Goal: Communication & Community: Answer question/provide support

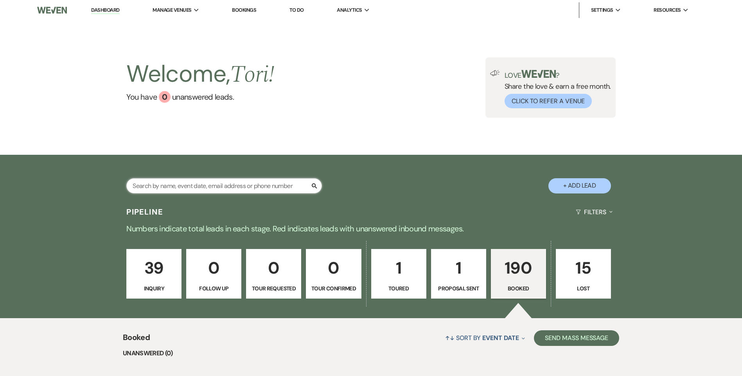
click at [166, 184] on input "text" at bounding box center [224, 185] width 196 height 15
type input "hawk"
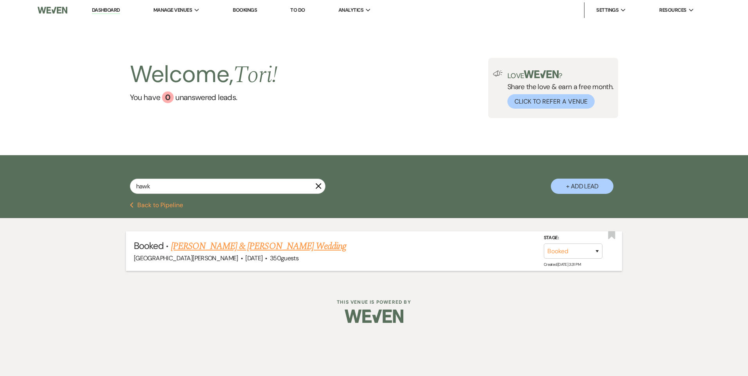
click at [198, 244] on link "[PERSON_NAME] & [PERSON_NAME] Wedding" at bounding box center [258, 246] width 175 height 14
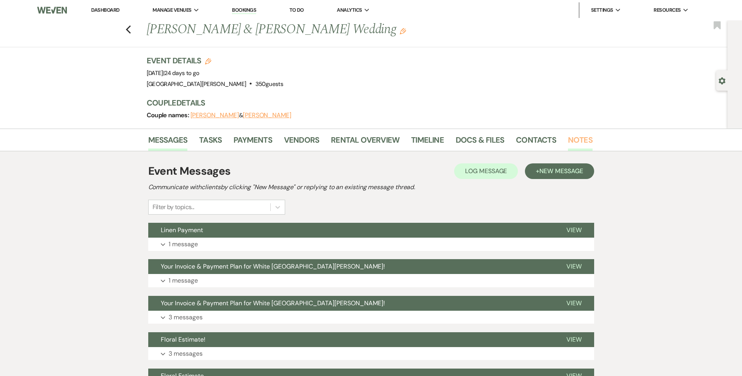
click at [575, 137] on link "Notes" at bounding box center [580, 142] width 25 height 17
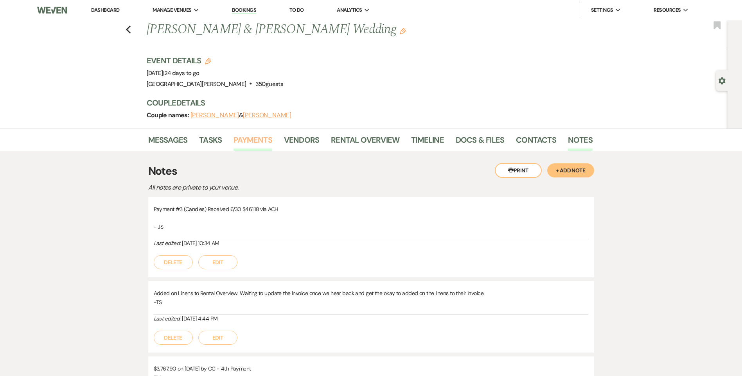
click at [243, 140] on link "Payments" at bounding box center [252, 142] width 39 height 17
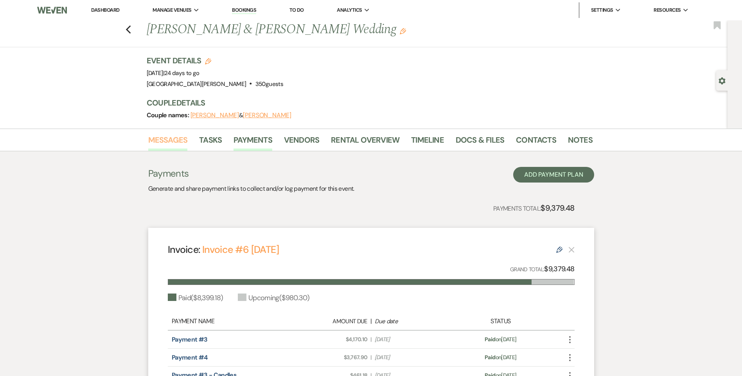
click at [169, 135] on link "Messages" at bounding box center [167, 142] width 39 height 17
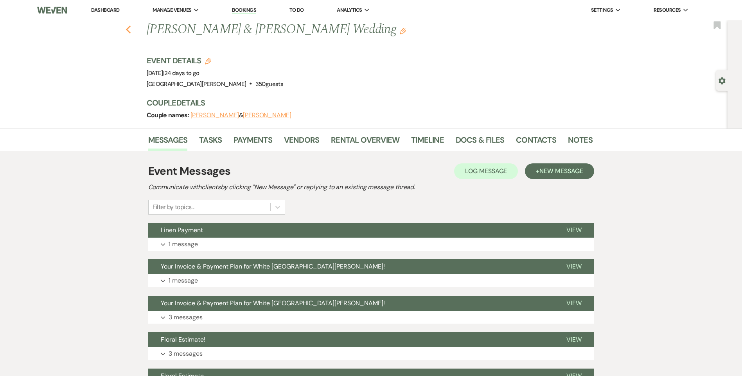
click at [129, 27] on icon "Previous" at bounding box center [129, 29] width 6 height 9
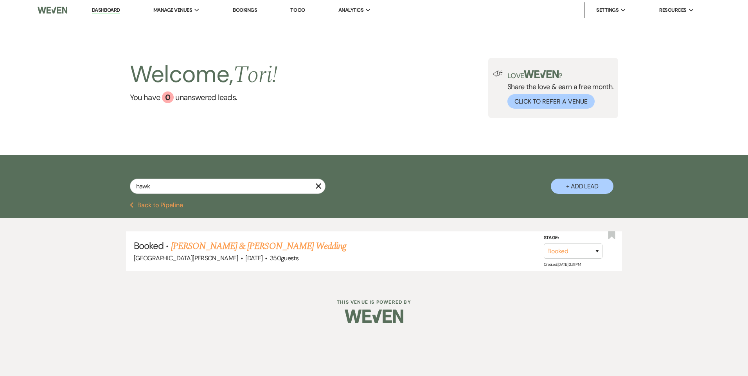
click at [319, 186] on icon "X" at bounding box center [318, 186] width 6 height 6
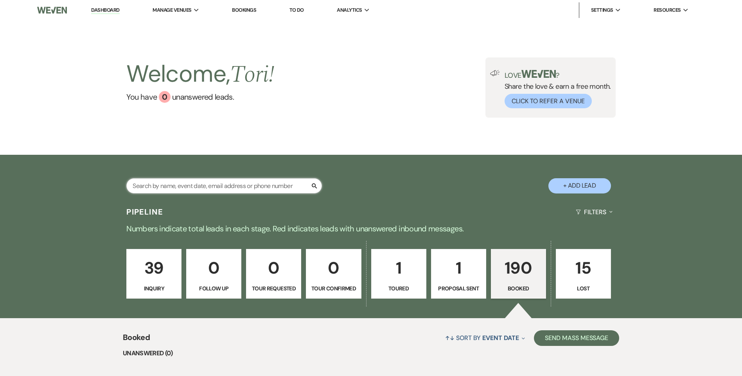
click at [196, 184] on input "text" at bounding box center [224, 185] width 196 height 15
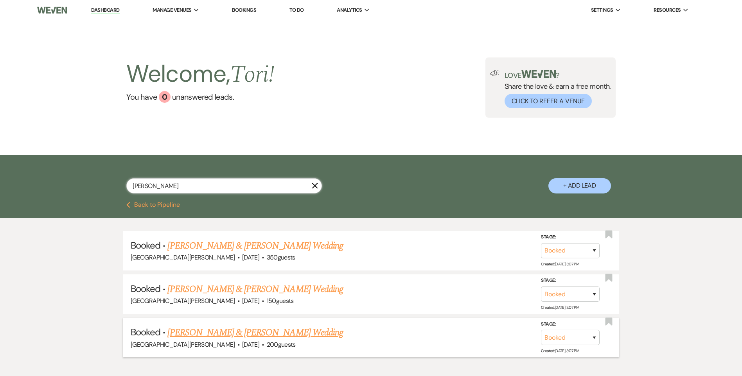
type input "[PERSON_NAME]"
click at [229, 332] on link "[PERSON_NAME] & [PERSON_NAME] Wedding" at bounding box center [254, 333] width 175 height 14
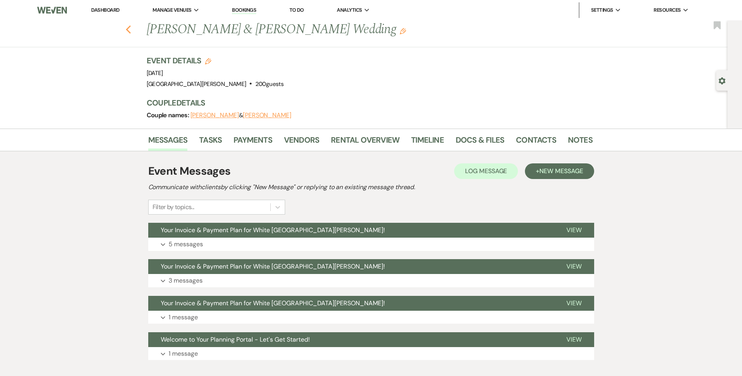
click at [131, 28] on icon "Previous" at bounding box center [129, 29] width 6 height 9
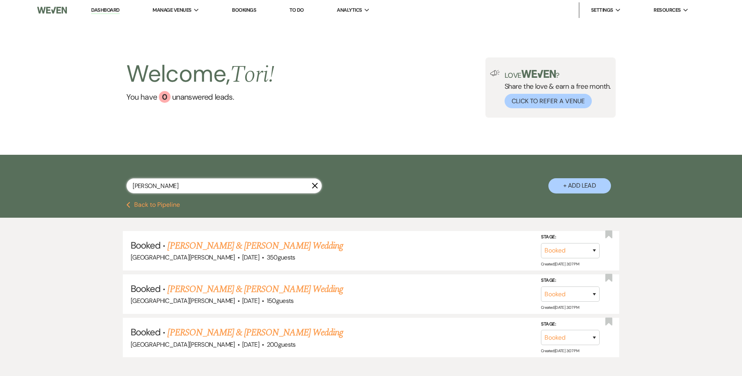
drag, startPoint x: 165, startPoint y: 185, endPoint x: 53, endPoint y: 187, distance: 111.9
click at [68, 190] on div "[PERSON_NAME] X + Add Lead" at bounding box center [371, 178] width 742 height 47
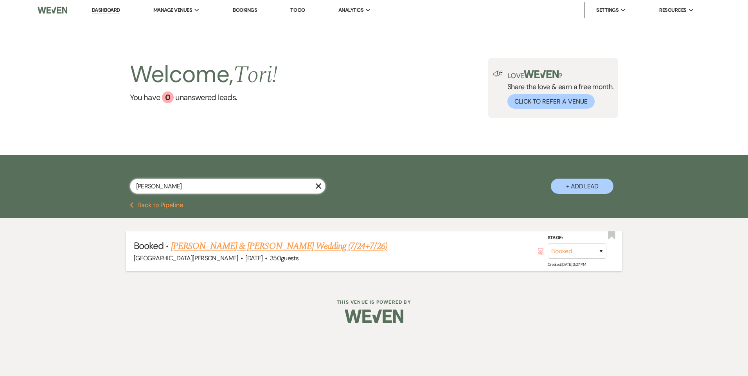
type input "[PERSON_NAME]"
click at [230, 246] on link "[PERSON_NAME] & [PERSON_NAME] Wedding (7/24+7/26)" at bounding box center [279, 246] width 216 height 14
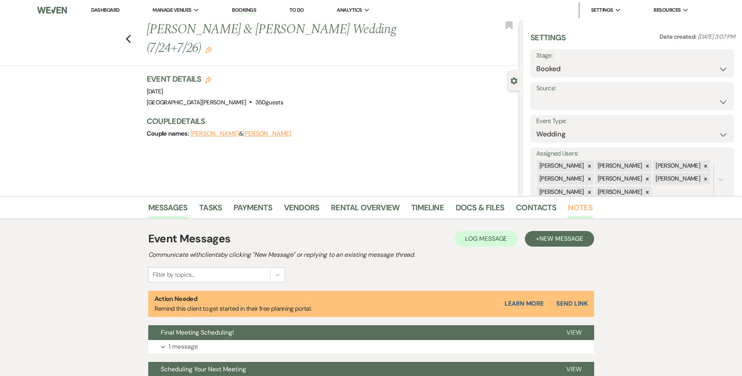
click at [576, 207] on link "Notes" at bounding box center [580, 209] width 25 height 17
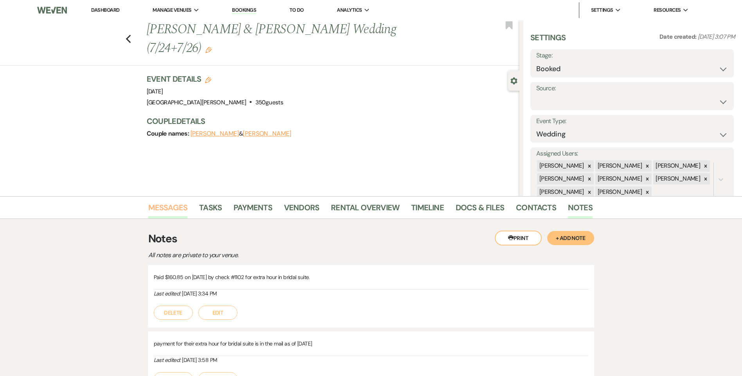
click at [171, 206] on link "Messages" at bounding box center [167, 209] width 39 height 17
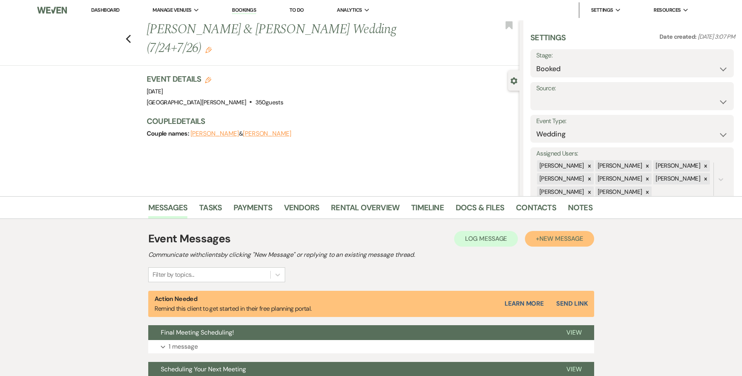
click at [565, 234] on button "+ New Message" at bounding box center [559, 239] width 69 height 16
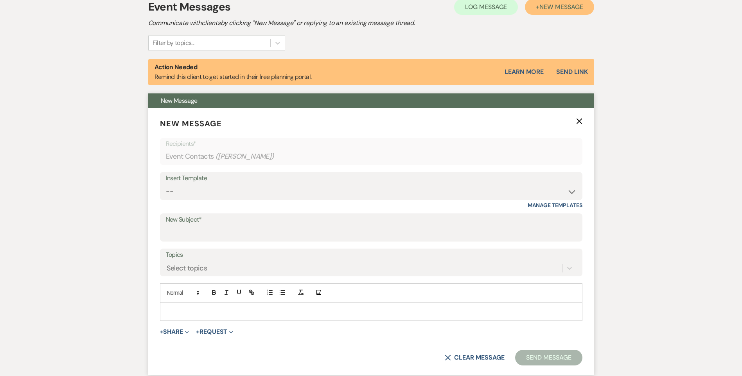
scroll to position [235, 0]
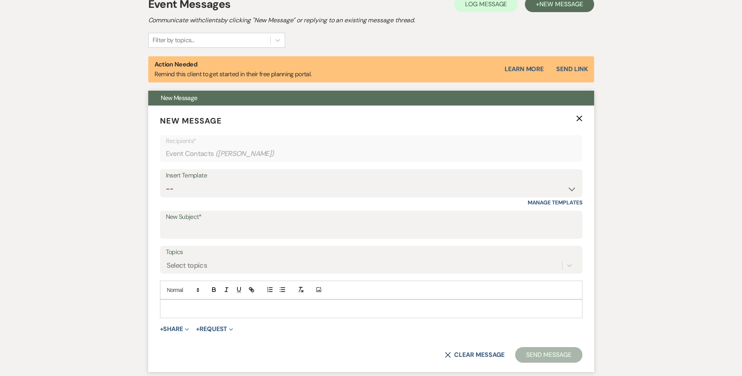
click at [198, 309] on p at bounding box center [371, 309] width 410 height 9
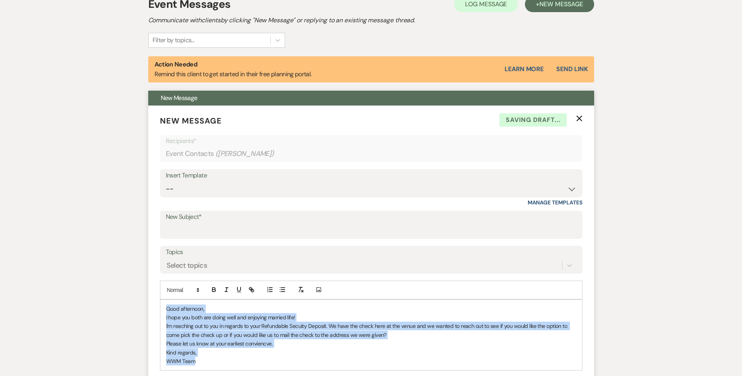
drag, startPoint x: 209, startPoint y: 362, endPoint x: 167, endPoint y: 312, distance: 66.0
click at [167, 312] on div "Good afternoon, I hope you both are doing well and enjoying married life! I'm r…" at bounding box center [371, 335] width 422 height 71
drag, startPoint x: 206, startPoint y: 353, endPoint x: 167, endPoint y: 310, distance: 58.1
click at [167, 310] on div "Good afternoon, I hope you both are doing well and enjoying married life! I'm r…" at bounding box center [371, 335] width 422 height 71
copy div "Good afternoon, I hope you both are doing well and enjoying married life! I'm r…"
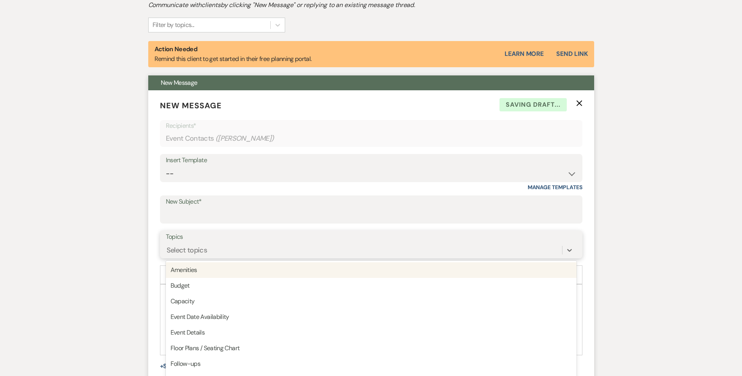
click at [204, 258] on div "option Amenities focused, 1 of 20. 20 results available. Use Up and Down to cho…" at bounding box center [371, 250] width 411 height 15
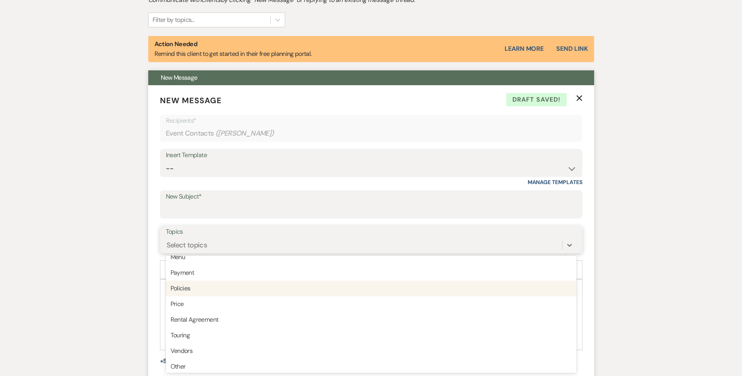
scroll to position [199, 0]
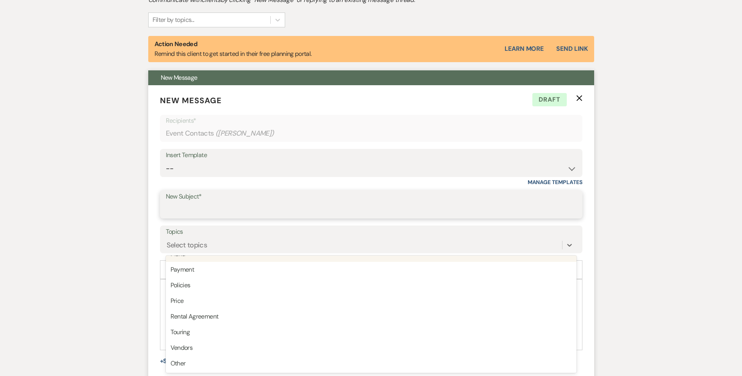
click at [193, 208] on input "New Subject*" at bounding box center [371, 210] width 411 height 15
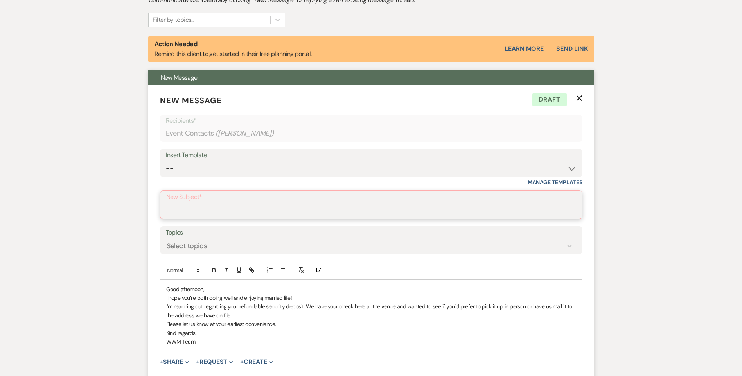
drag, startPoint x: 246, startPoint y: 197, endPoint x: 198, endPoint y: 210, distance: 49.8
paste input "Refundable Security Deposit"
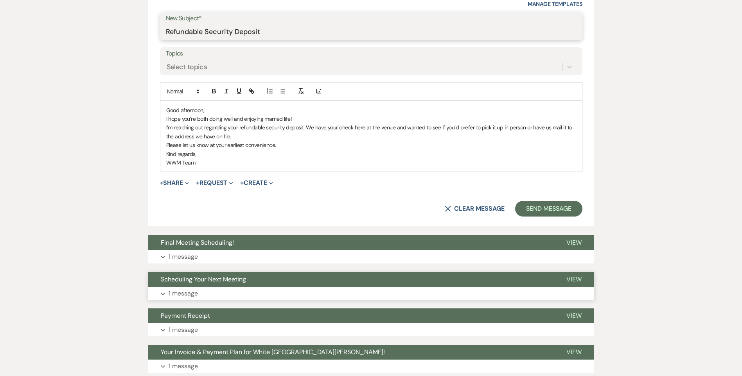
scroll to position [450, 0]
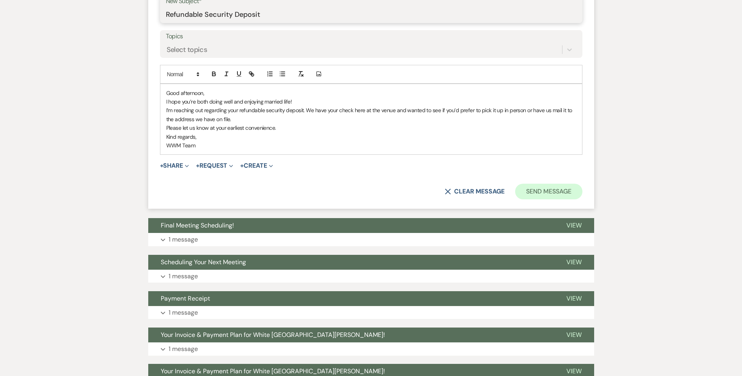
type input "Refundable Security Deposit"
click at [558, 194] on button "Send Message" at bounding box center [548, 192] width 67 height 16
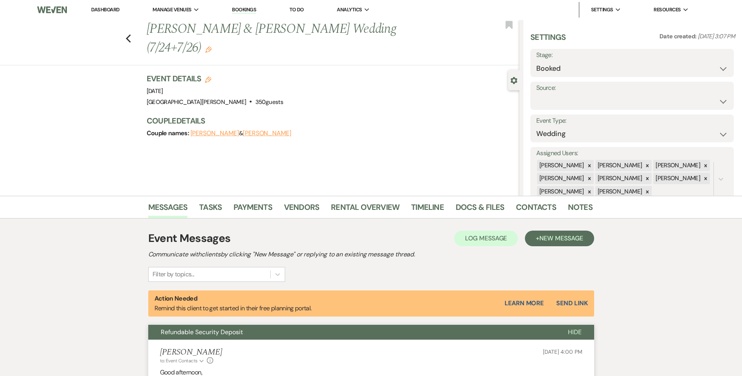
scroll to position [0, 0]
click at [131, 35] on use "button" at bounding box center [128, 39] width 5 height 9
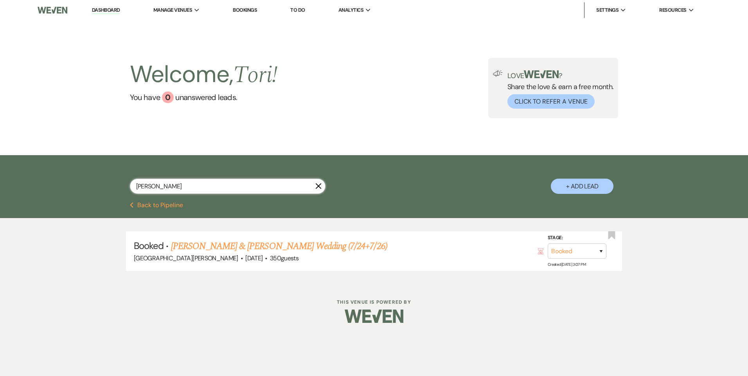
drag, startPoint x: 159, startPoint y: 185, endPoint x: 119, endPoint y: 183, distance: 40.3
click at [145, 184] on input "[PERSON_NAME]" at bounding box center [228, 186] width 196 height 15
type input "k"
type input "wood"
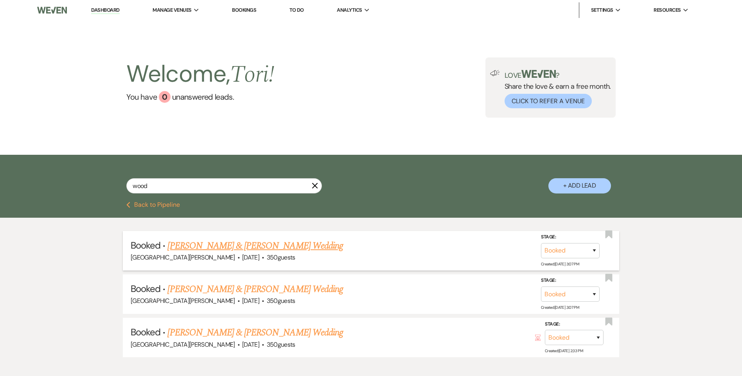
click at [215, 243] on link "[PERSON_NAME] & [PERSON_NAME] Wedding" at bounding box center [254, 246] width 175 height 14
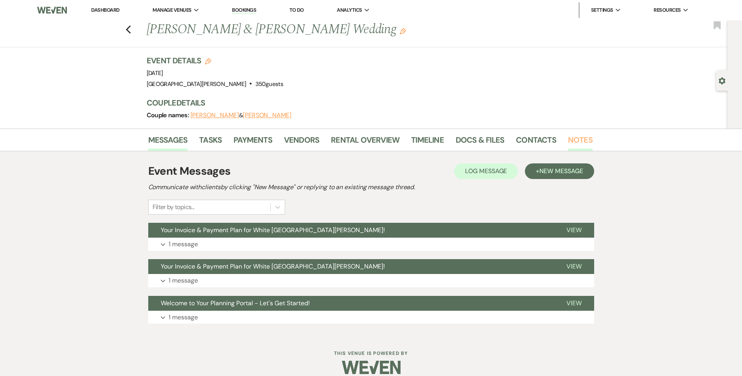
click at [578, 140] on link "Notes" at bounding box center [580, 142] width 25 height 17
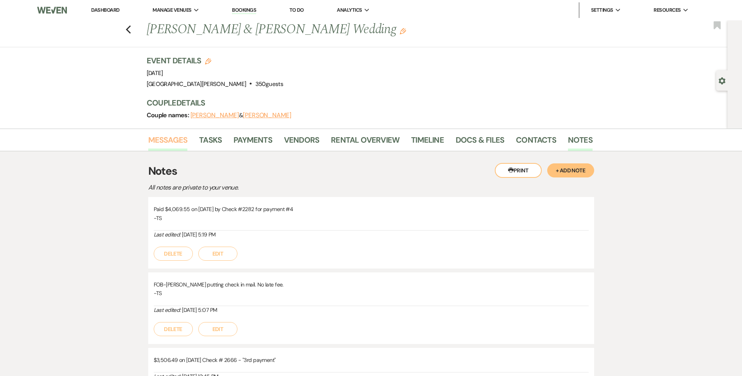
click at [173, 142] on link "Messages" at bounding box center [167, 142] width 39 height 17
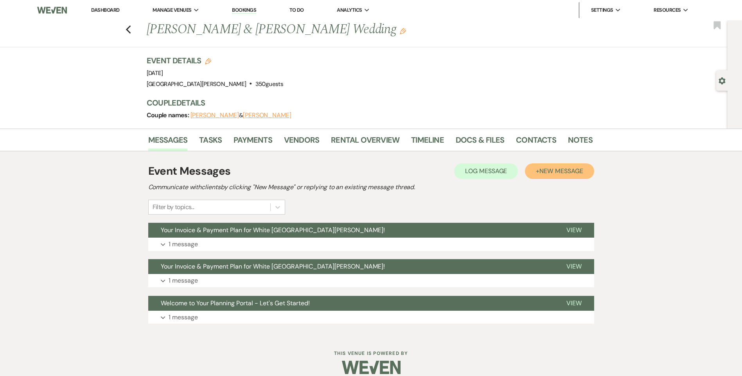
click at [567, 174] on span "New Message" at bounding box center [560, 171] width 43 height 8
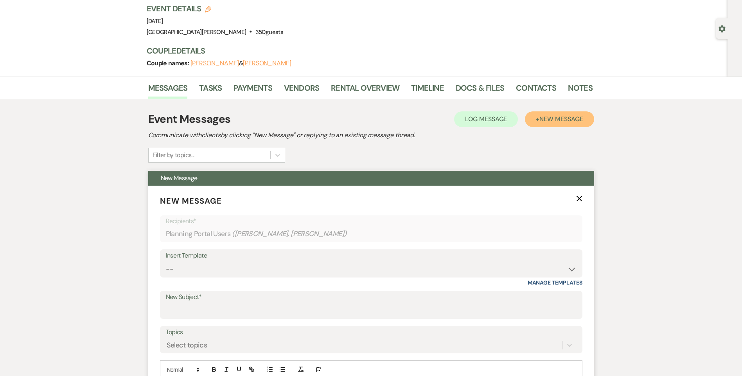
scroll to position [156, 0]
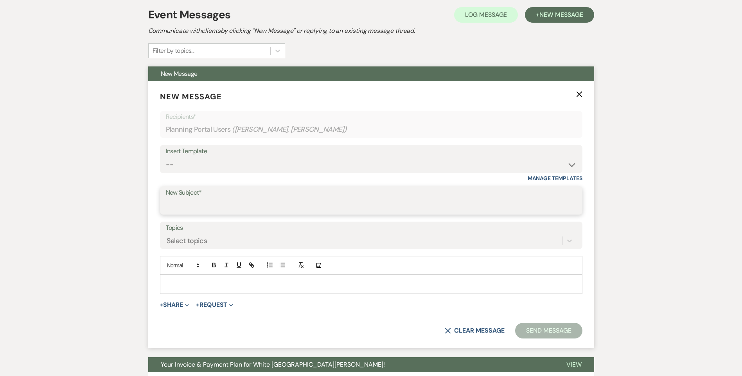
click at [198, 205] on input "New Subject*" at bounding box center [371, 206] width 411 height 15
type input "Refundable Security Deposit"
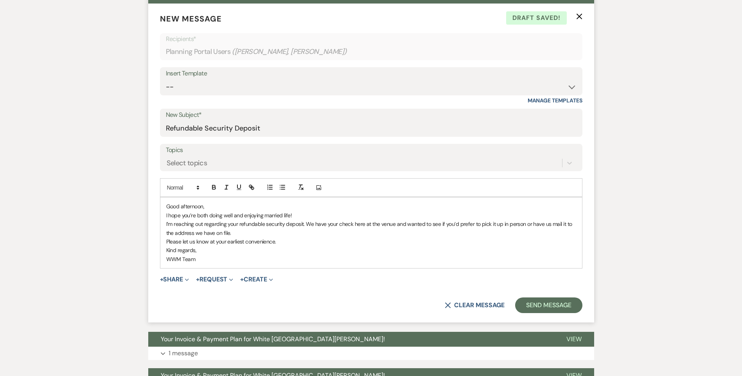
scroll to position [235, 0]
click at [549, 305] on button "Send Message" at bounding box center [548, 305] width 67 height 16
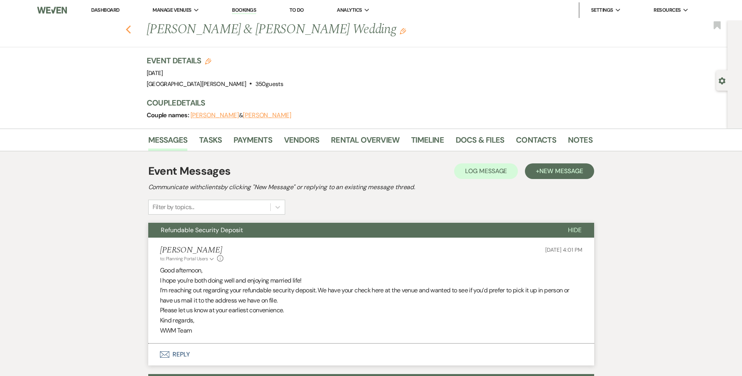
click at [131, 30] on icon "Previous" at bounding box center [129, 29] width 6 height 9
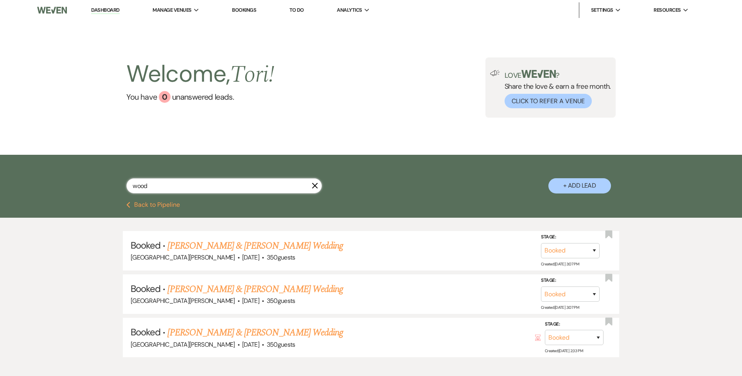
drag, startPoint x: 153, startPoint y: 183, endPoint x: 101, endPoint y: 177, distance: 51.9
click at [102, 177] on div "wood X + Add Lead" at bounding box center [371, 179] width 563 height 41
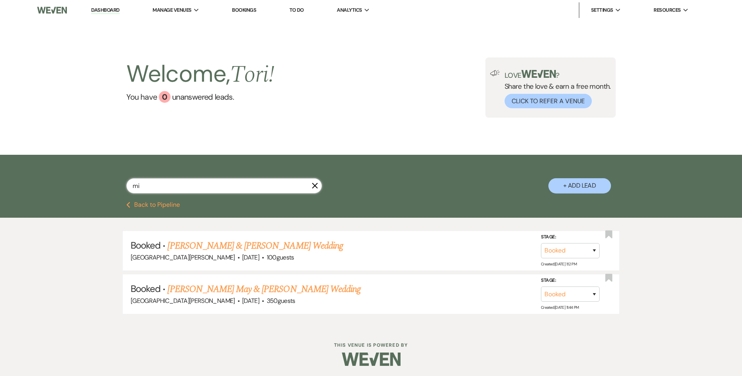
type input "m"
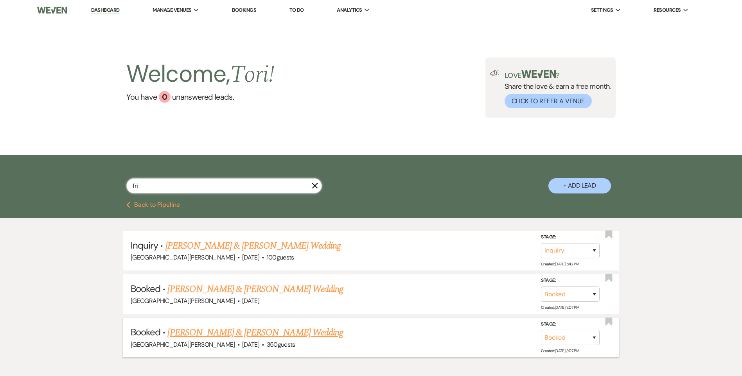
type input "fri"
click at [248, 330] on link "[PERSON_NAME] & [PERSON_NAME] Wedding" at bounding box center [254, 333] width 175 height 14
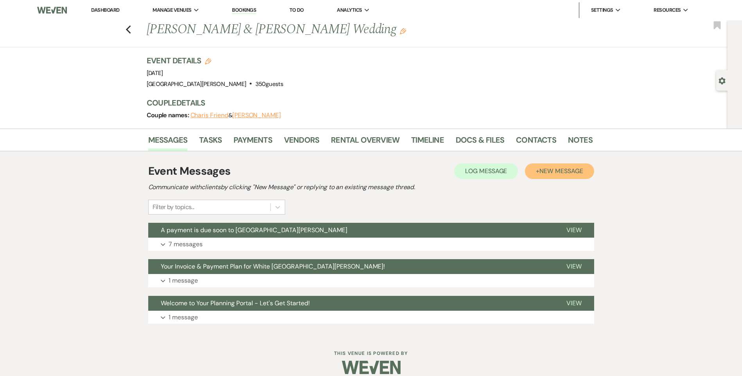
click at [571, 175] on span "New Message" at bounding box center [560, 171] width 43 height 8
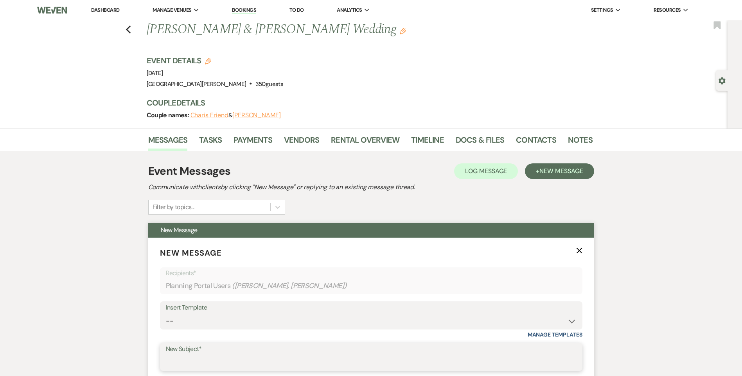
click at [199, 359] on input "New Subject*" at bounding box center [371, 362] width 411 height 15
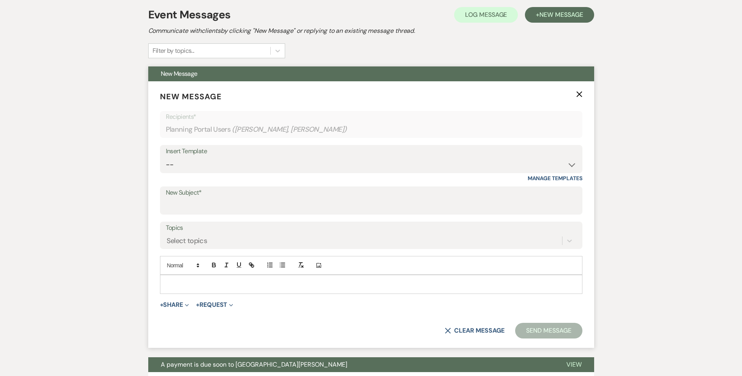
click at [194, 291] on div at bounding box center [371, 284] width 422 height 18
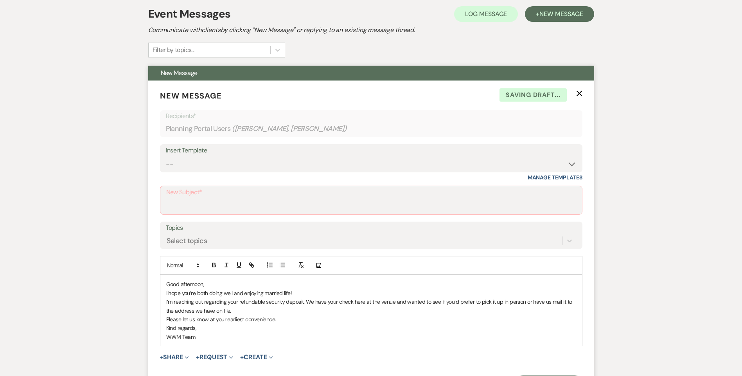
click at [197, 197] on label "New Subject*" at bounding box center [371, 192] width 410 height 11
click at [197, 198] on input "New Subject*" at bounding box center [371, 205] width 410 height 15
type input "Refundable Security Deposit"
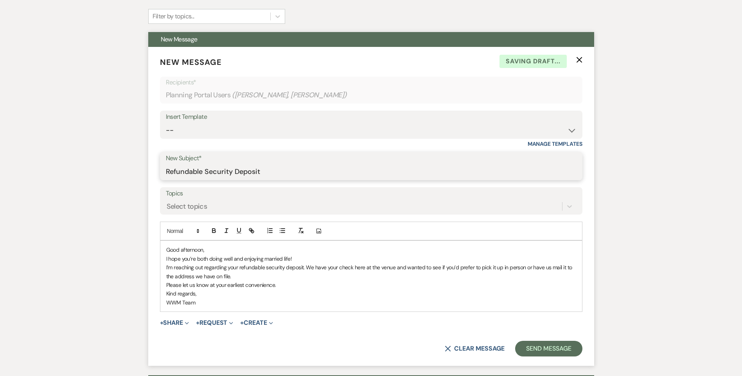
scroll to position [275, 0]
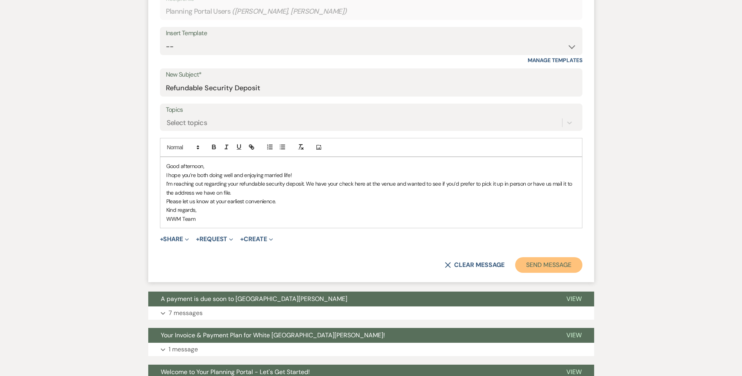
click at [541, 268] on button "Send Message" at bounding box center [548, 265] width 67 height 16
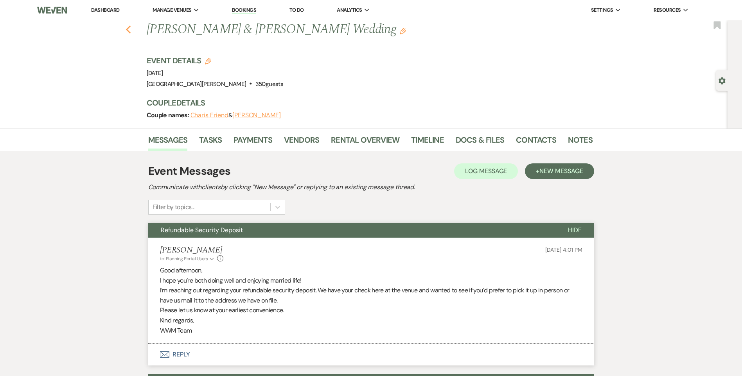
click at [131, 29] on icon "Previous" at bounding box center [129, 29] width 6 height 9
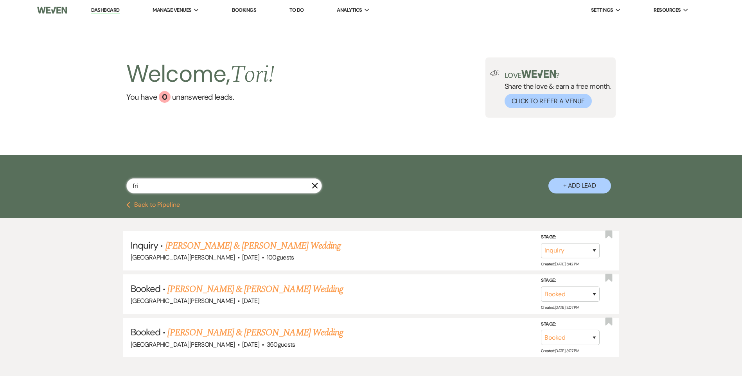
click at [153, 184] on input "fri" at bounding box center [224, 185] width 196 height 15
type input "f"
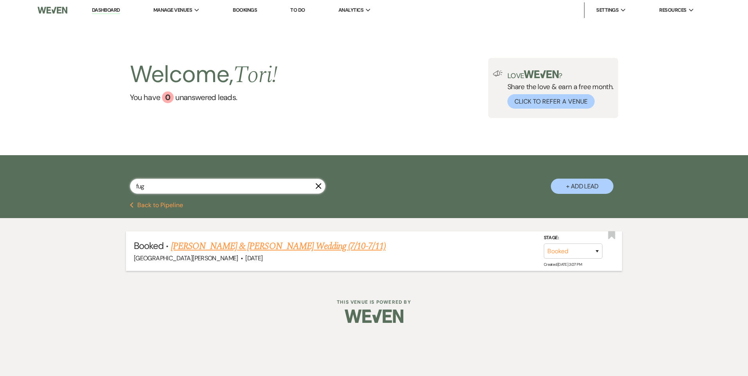
type input "fug"
click at [235, 246] on link "[PERSON_NAME] & [PERSON_NAME] Wedding (7/10-7/11)" at bounding box center [278, 246] width 215 height 14
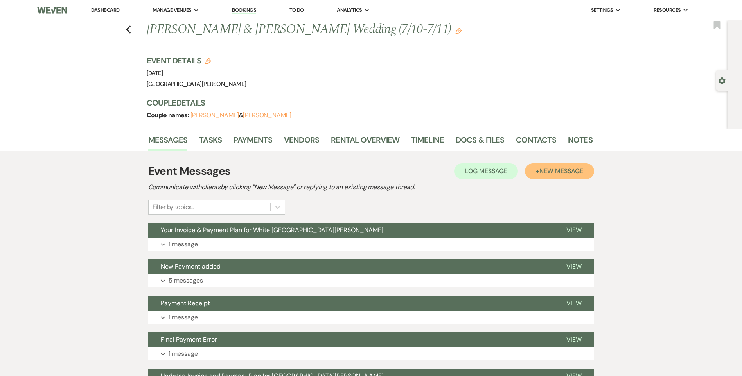
click at [575, 171] on span "New Message" at bounding box center [560, 171] width 43 height 8
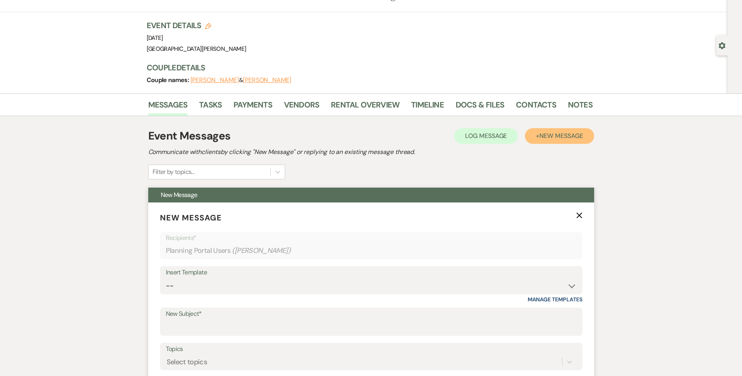
scroll to position [117, 0]
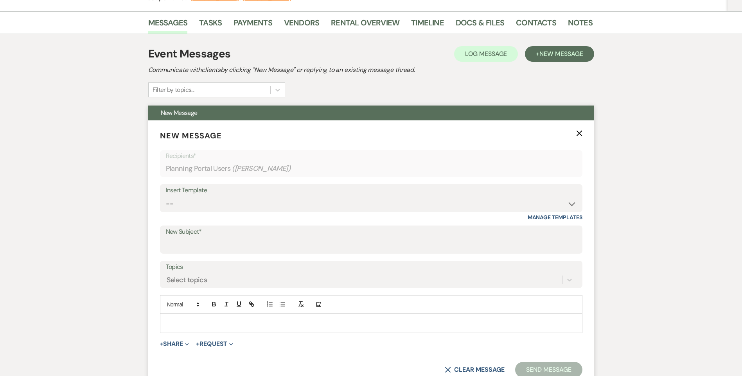
click at [218, 323] on p at bounding box center [371, 323] width 410 height 9
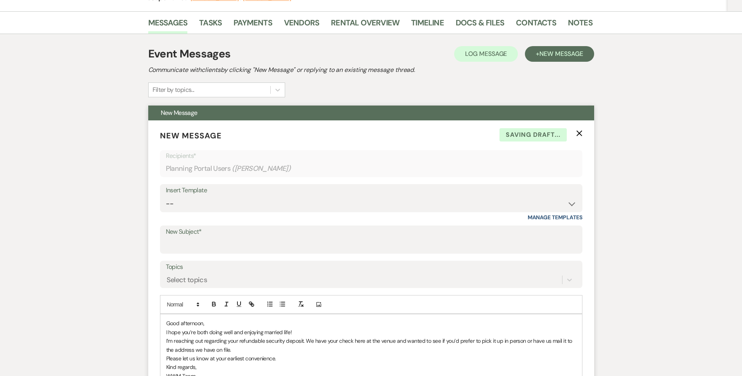
click at [202, 234] on label "New Subject*" at bounding box center [371, 231] width 411 height 11
click at [202, 238] on input "New Subject*" at bounding box center [371, 245] width 411 height 15
type input "Refundable Security Deposit"
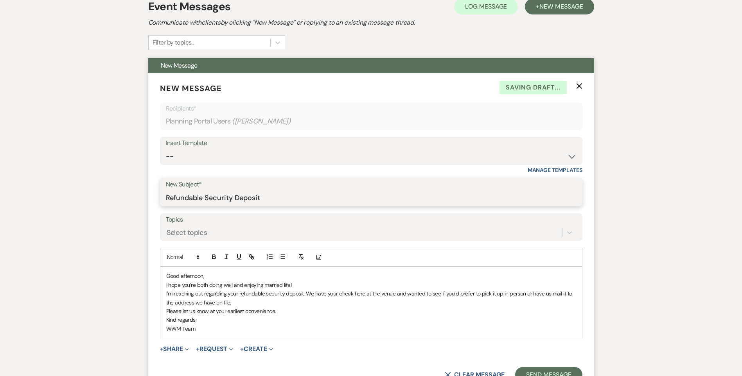
scroll to position [235, 0]
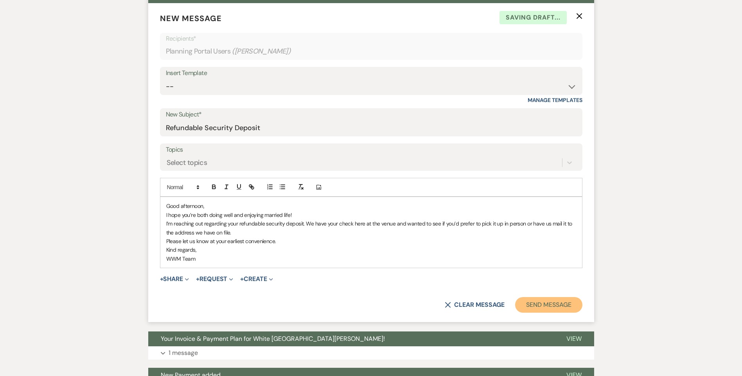
click at [552, 311] on button "Send Message" at bounding box center [548, 305] width 67 height 16
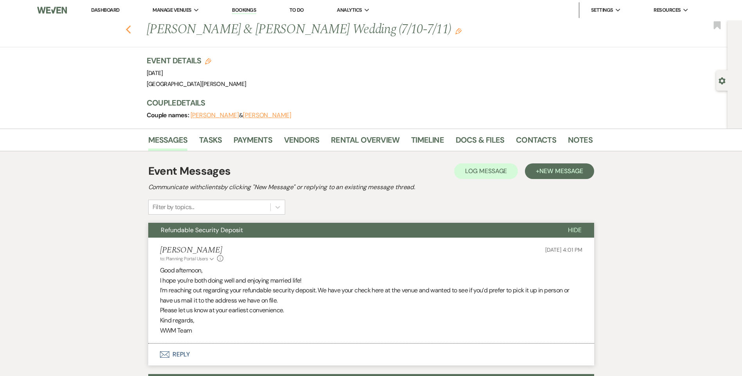
click at [131, 29] on icon "Previous" at bounding box center [129, 29] width 6 height 9
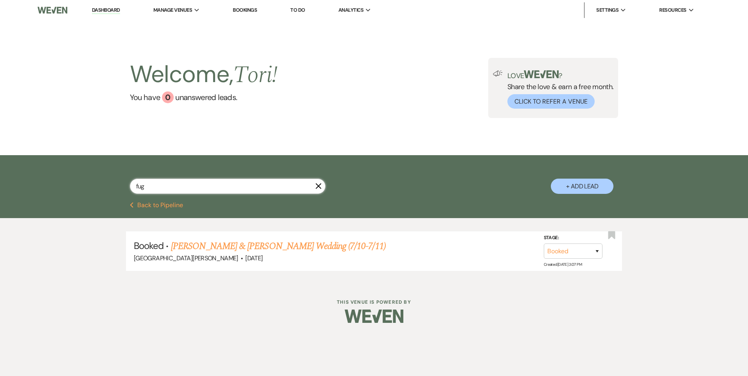
drag, startPoint x: 151, startPoint y: 187, endPoint x: 90, endPoint y: 178, distance: 61.2
click at [91, 178] on div "fug X + Add Lead" at bounding box center [374, 178] width 748 height 47
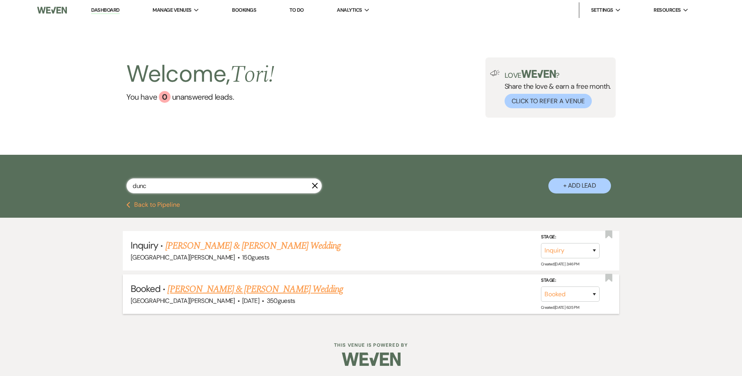
type input "dunc"
click at [200, 286] on link "[PERSON_NAME] & [PERSON_NAME] Wedding" at bounding box center [254, 289] width 175 height 14
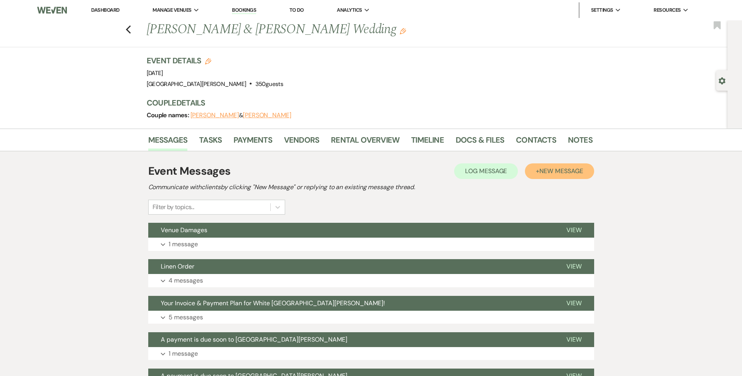
click at [563, 172] on span "New Message" at bounding box center [560, 171] width 43 height 8
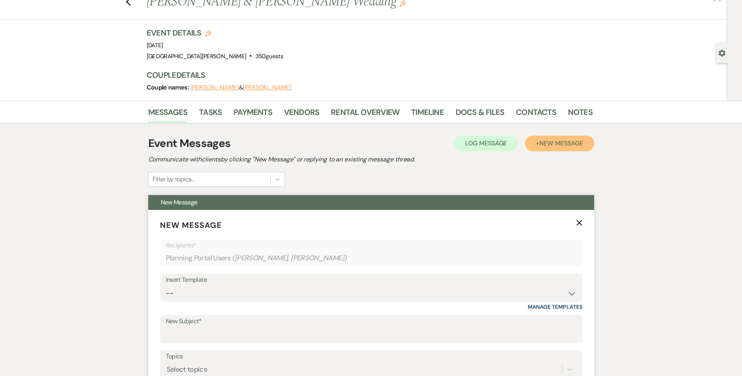
scroll to position [39, 0]
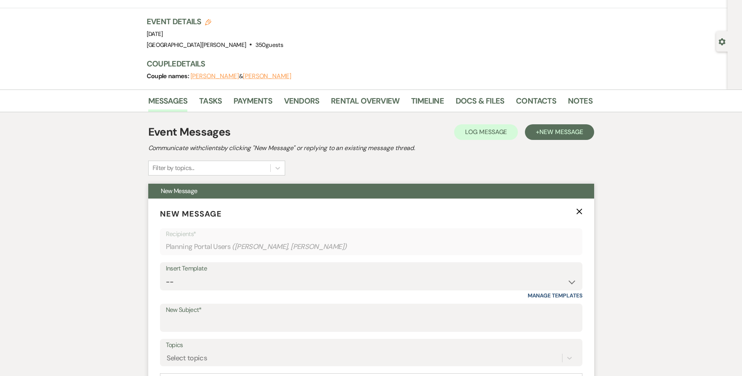
click at [201, 315] on label "New Subject*" at bounding box center [371, 310] width 411 height 11
click at [201, 316] on input "New Subject*" at bounding box center [371, 323] width 411 height 15
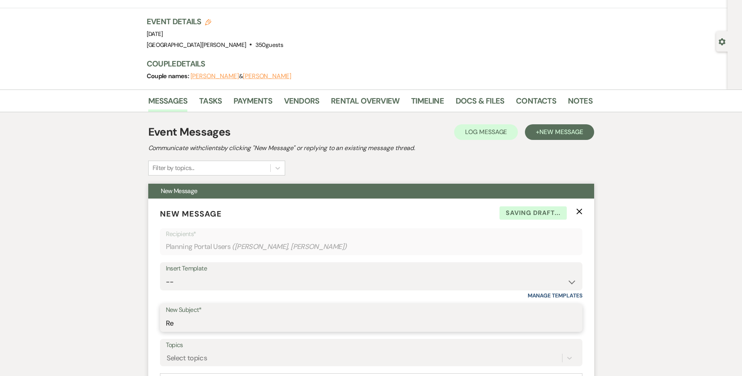
type input "Refundable Security Deposit"
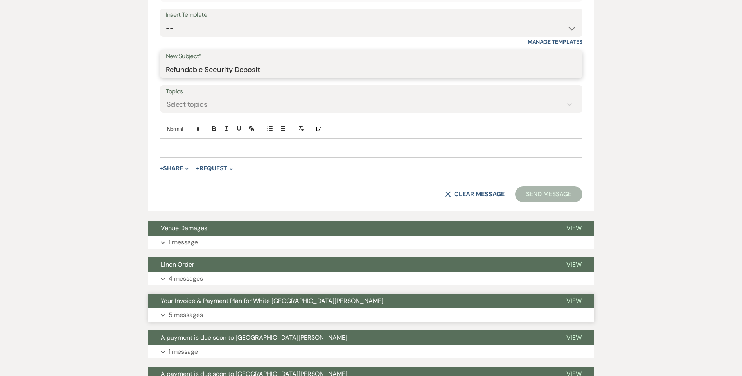
scroll to position [331, 0]
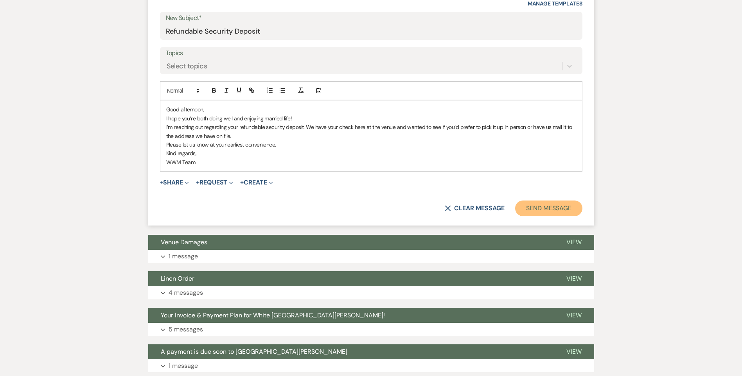
click at [533, 205] on button "Send Message" at bounding box center [548, 209] width 67 height 16
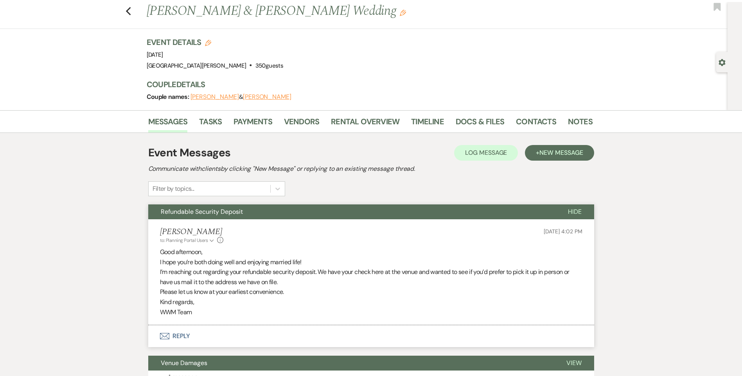
scroll to position [0, 0]
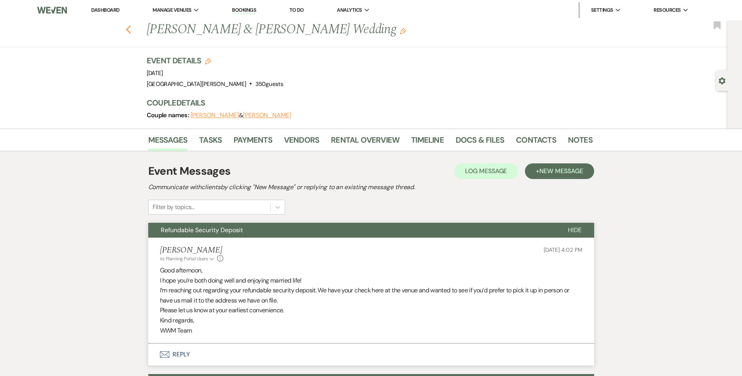
click at [131, 31] on icon "Previous" at bounding box center [129, 29] width 6 height 9
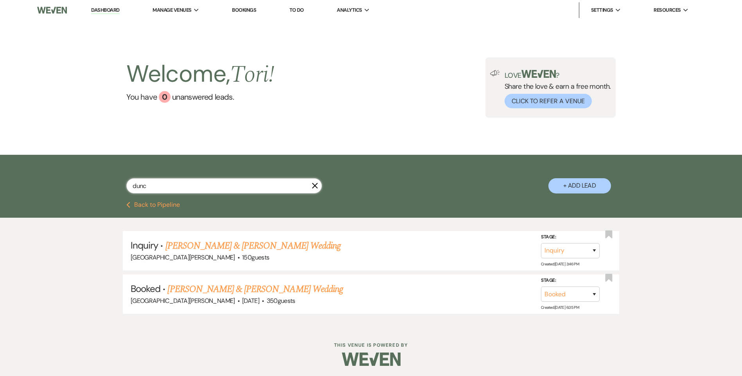
drag, startPoint x: 142, startPoint y: 185, endPoint x: 61, endPoint y: 175, distance: 80.8
click at [79, 181] on div "dunc X + Add Lead" at bounding box center [371, 178] width 742 height 47
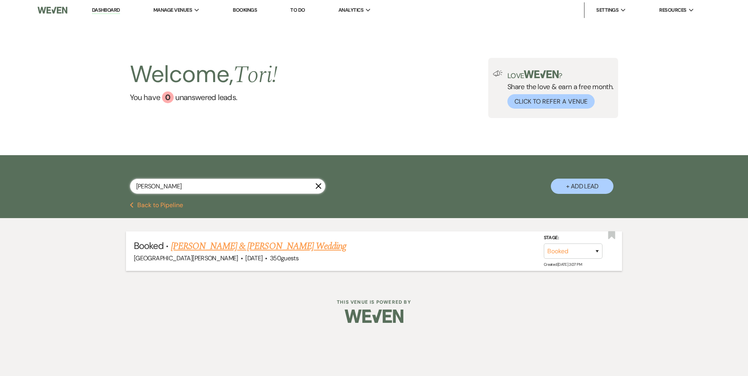
type input "[PERSON_NAME]"
click at [257, 250] on link "[PERSON_NAME] & [PERSON_NAME] Wedding" at bounding box center [258, 246] width 175 height 14
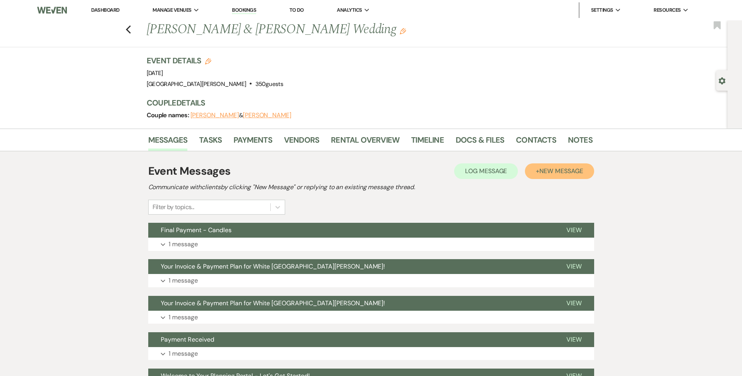
click at [562, 178] on button "+ New Message" at bounding box center [559, 171] width 69 height 16
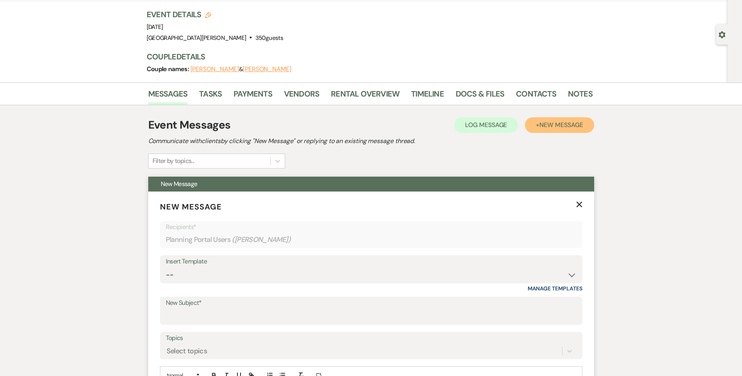
scroll to position [117, 0]
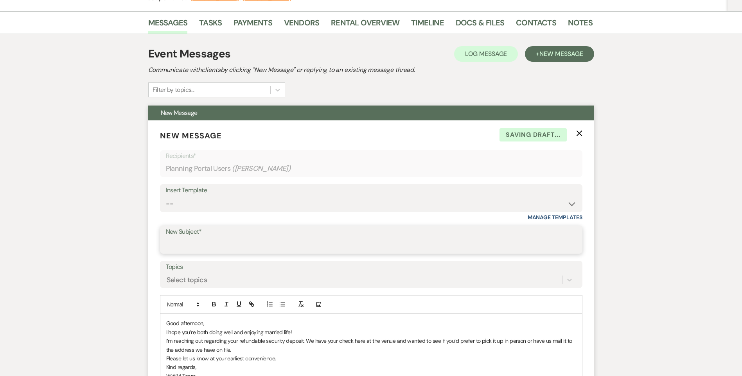
click at [206, 245] on input "New Subject*" at bounding box center [371, 245] width 411 height 15
type input "Refundable Security Deposit"
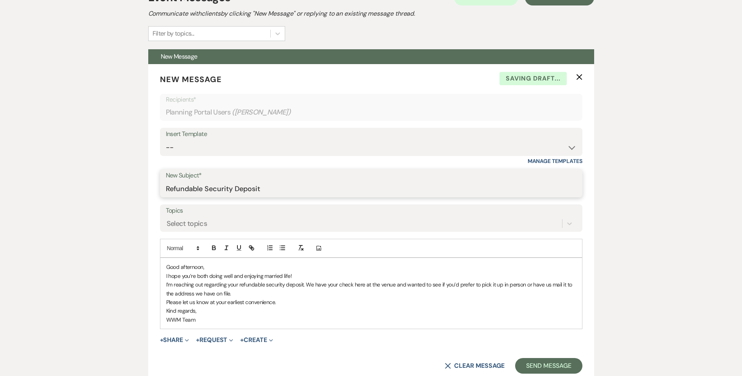
scroll to position [235, 0]
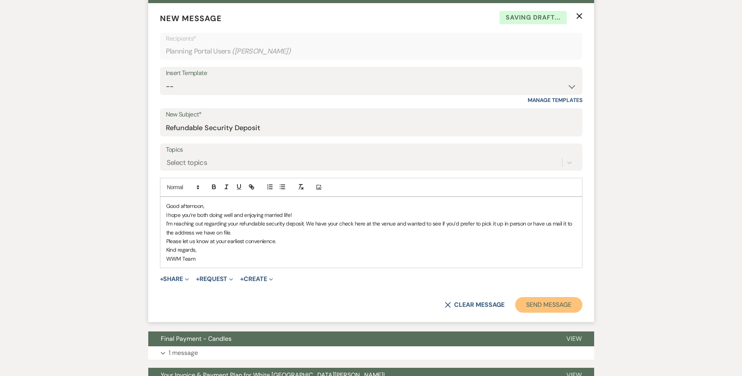
click at [545, 304] on button "Send Message" at bounding box center [548, 305] width 67 height 16
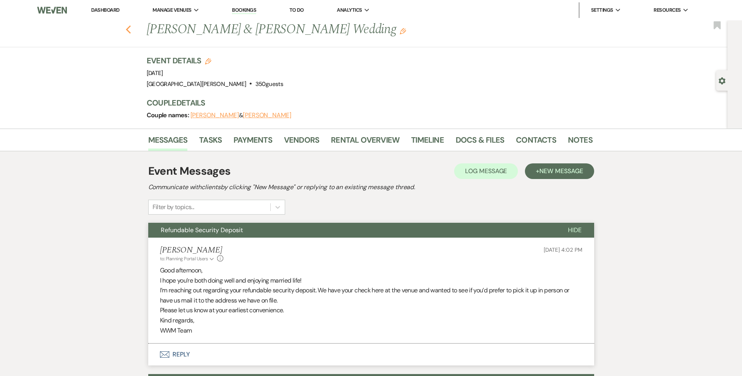
click at [131, 27] on icon "Previous" at bounding box center [129, 29] width 6 height 9
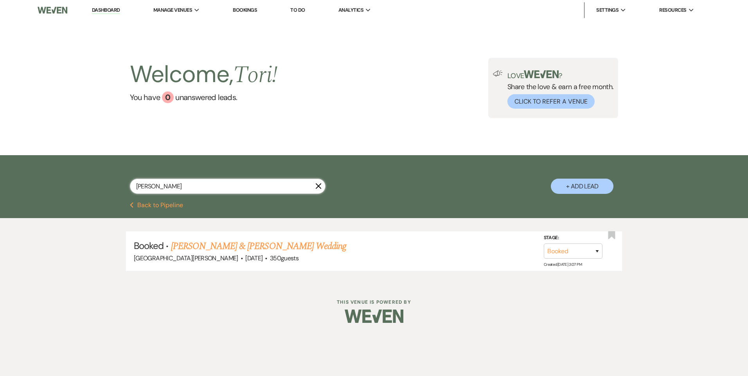
drag, startPoint x: 126, startPoint y: 179, endPoint x: 56, endPoint y: 172, distance: 70.4
click at [62, 174] on div "[PERSON_NAME] X + Add Lead" at bounding box center [374, 178] width 748 height 47
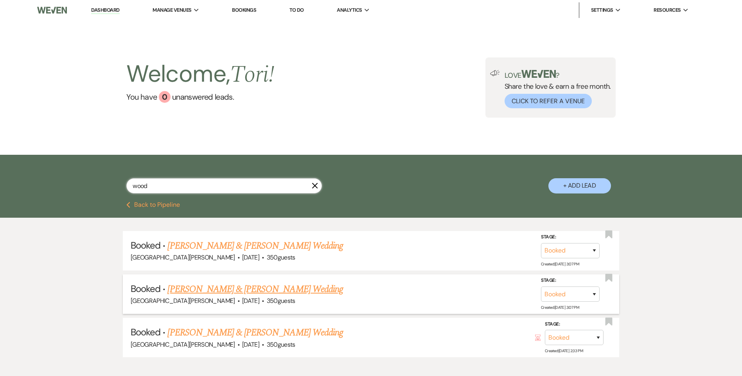
type input "wood"
click at [193, 287] on link "[PERSON_NAME] & [PERSON_NAME] Wedding" at bounding box center [254, 289] width 175 height 14
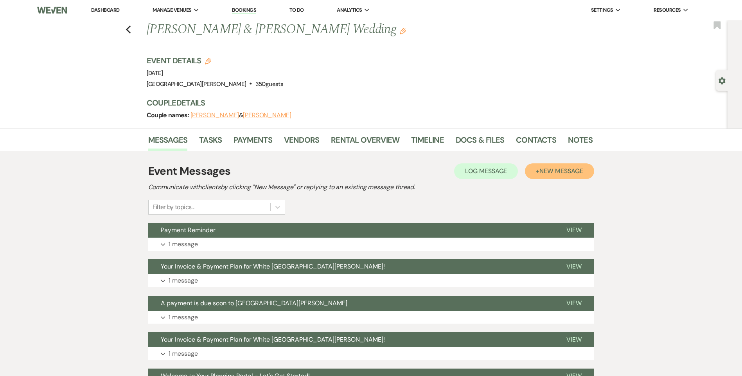
click at [558, 170] on span "New Message" at bounding box center [560, 171] width 43 height 8
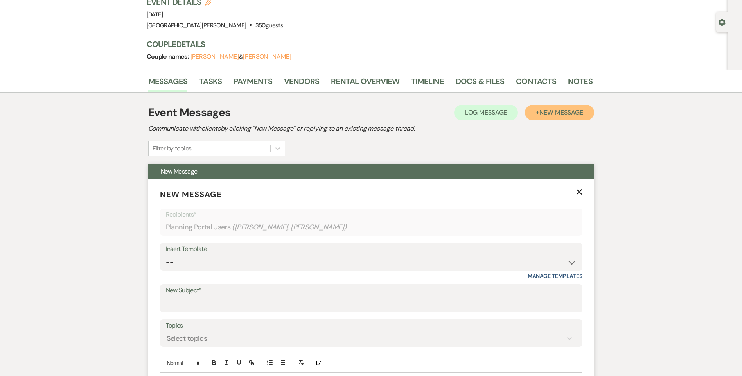
scroll to position [117, 0]
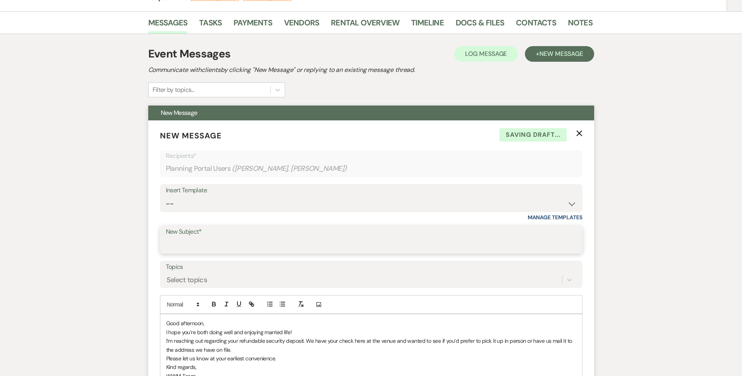
click at [202, 243] on input "New Subject*" at bounding box center [371, 245] width 411 height 15
type input "Refundable Security Deposit"
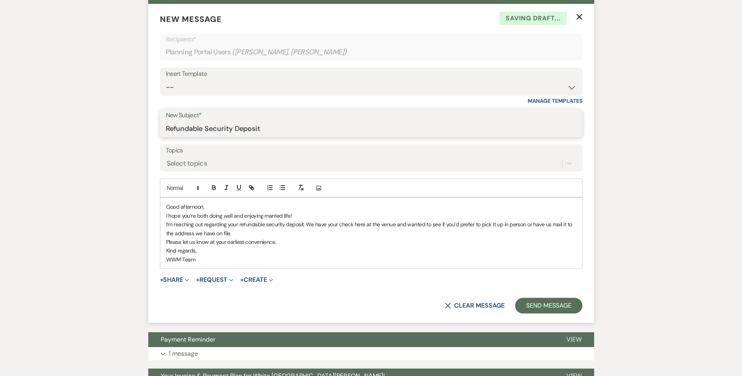
scroll to position [235, 0]
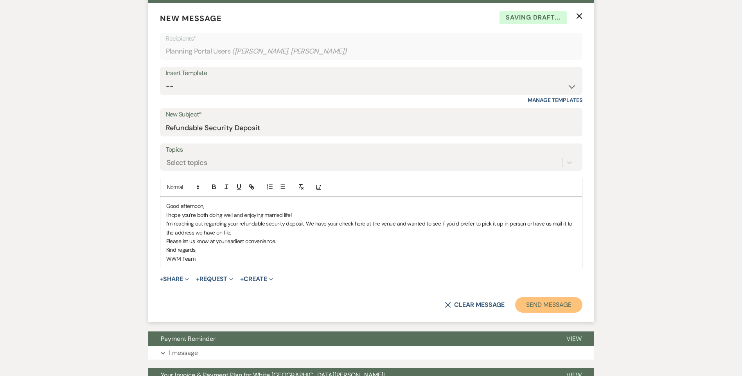
click at [535, 307] on button "Send Message" at bounding box center [548, 305] width 67 height 16
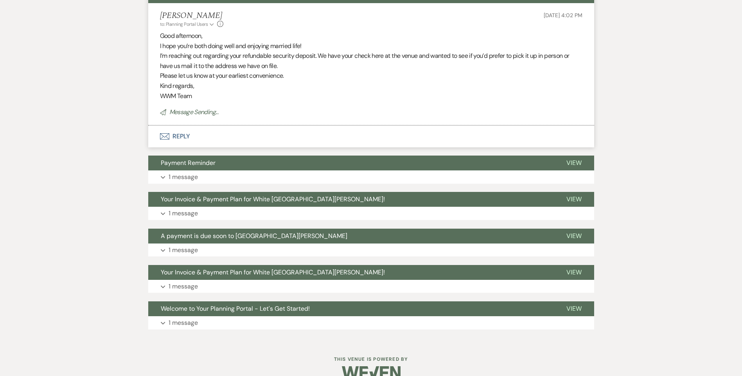
scroll to position [0, 0]
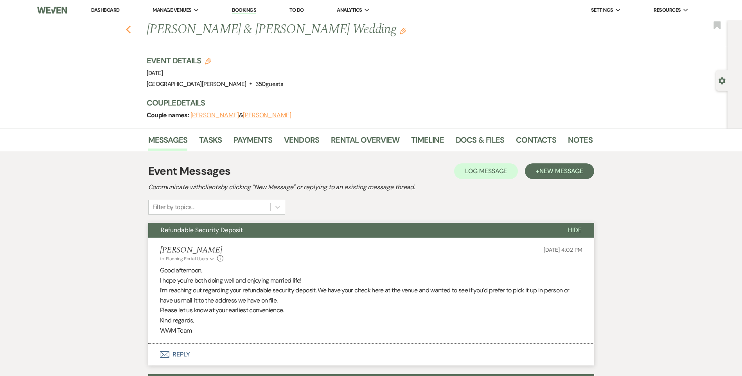
click at [131, 30] on icon "Previous" at bounding box center [129, 29] width 6 height 9
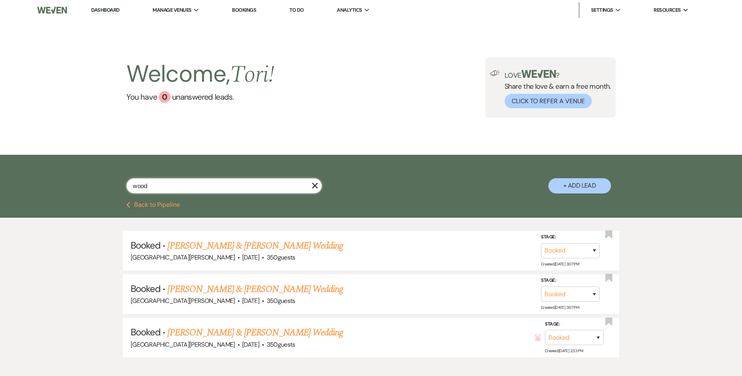
drag, startPoint x: 94, startPoint y: 185, endPoint x: 21, endPoint y: 181, distance: 72.8
click at [50, 183] on div "wood X + Add Lead" at bounding box center [371, 178] width 742 height 47
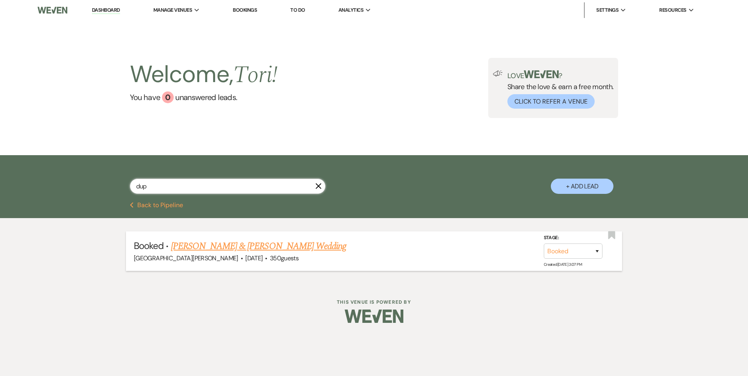
type input "dup"
click at [199, 244] on link "[PERSON_NAME] & [PERSON_NAME] Wedding" at bounding box center [258, 246] width 175 height 14
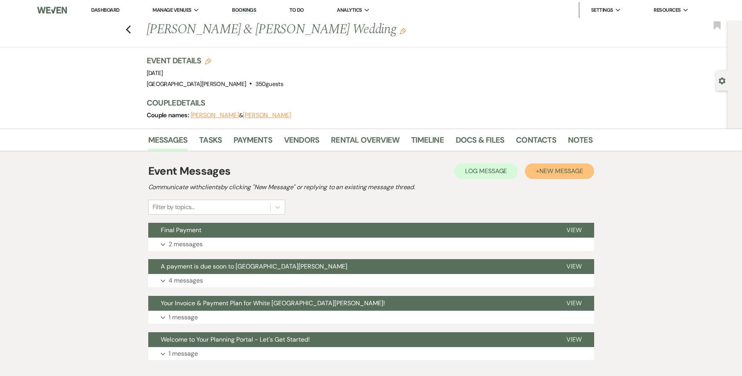
click at [567, 176] on button "+ New Message" at bounding box center [559, 171] width 69 height 16
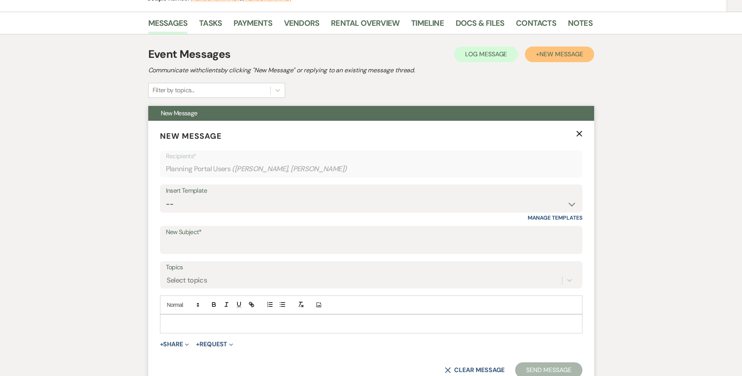
scroll to position [117, 0]
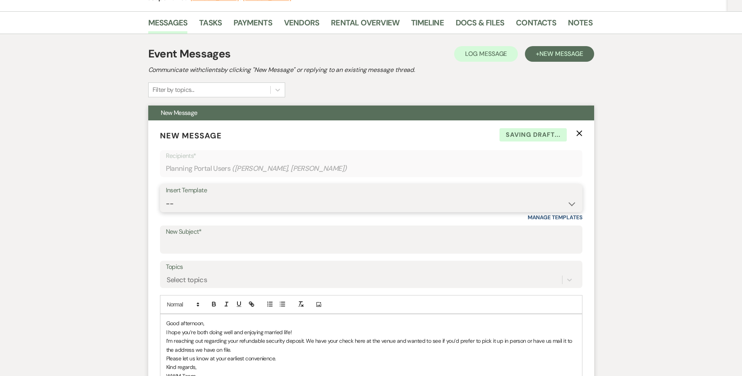
click at [193, 205] on select "-- Follow Up WWM Initial Inquiry Response Planning Portal Introduction (Booked …" at bounding box center [371, 203] width 411 height 15
drag, startPoint x: 134, startPoint y: 242, endPoint x: 142, endPoint y: 242, distance: 8.2
click at [134, 242] on div "Messages Tasks Payments Vendors Rental Overview Timeline Docs & Files Contacts …" at bounding box center [371, 304] width 742 height 587
click at [182, 244] on input "New Subject*" at bounding box center [371, 245] width 411 height 15
type input "Refundable Security Deposit"
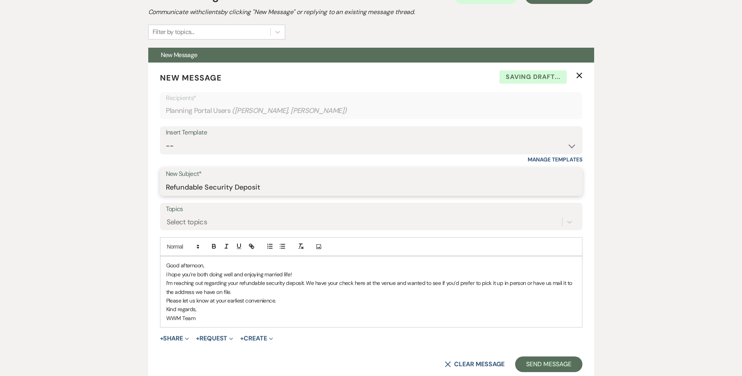
scroll to position [274, 0]
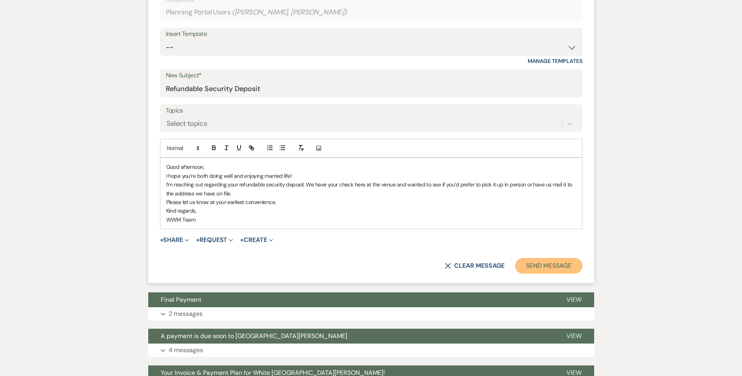
click at [527, 260] on button "Send Message" at bounding box center [548, 266] width 67 height 16
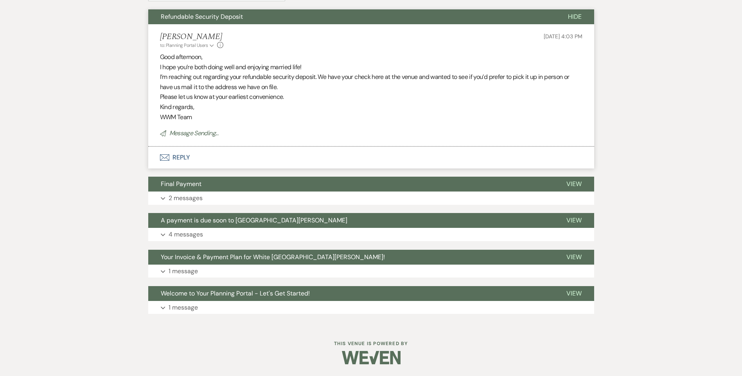
scroll to position [0, 0]
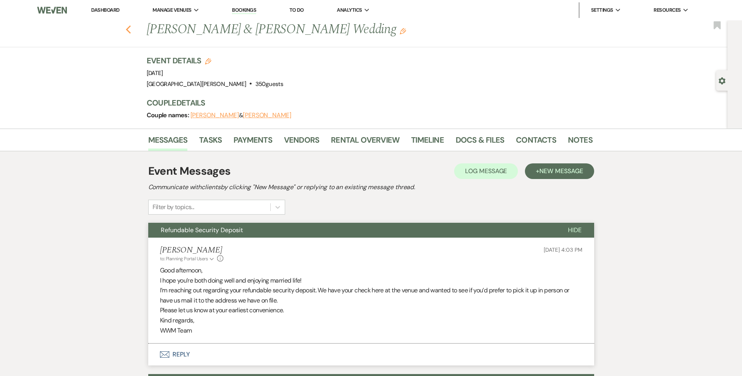
click at [131, 30] on icon "Previous" at bounding box center [129, 29] width 6 height 9
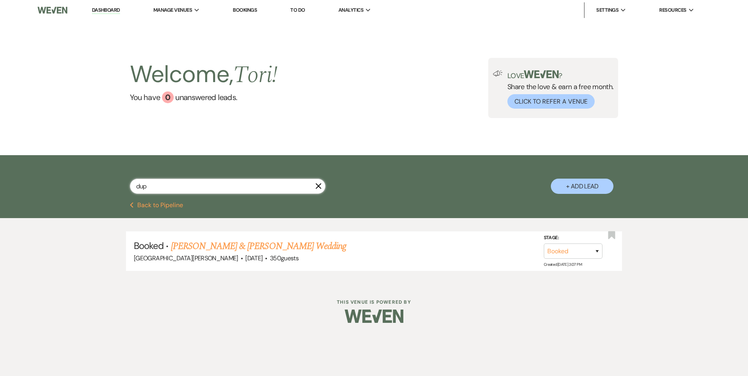
drag, startPoint x: 156, startPoint y: 185, endPoint x: 21, endPoint y: 176, distance: 136.0
click at [67, 183] on div "dup X + Add Lead" at bounding box center [374, 178] width 748 height 47
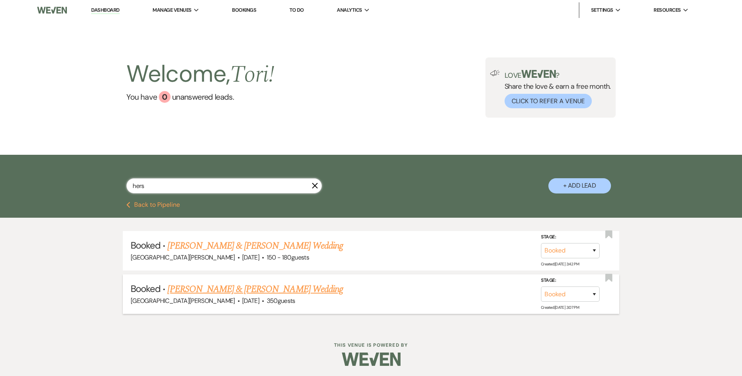
type input "hers"
click at [237, 294] on link "[PERSON_NAME] & [PERSON_NAME] Wedding" at bounding box center [254, 289] width 175 height 14
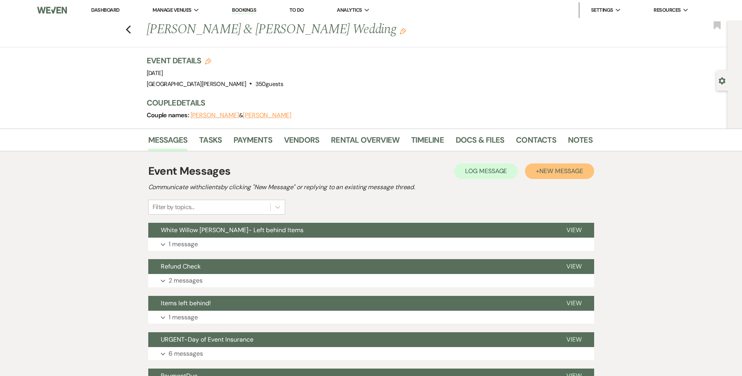
click at [568, 177] on button "+ New Message" at bounding box center [559, 171] width 69 height 16
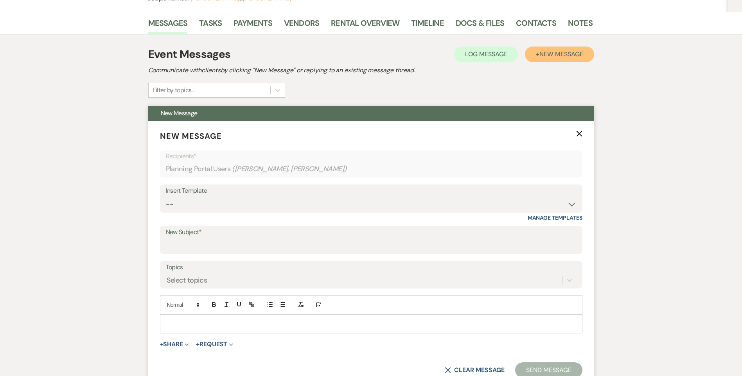
scroll to position [117, 0]
click at [197, 203] on select "-- Follow Up WWM Initial Inquiry Response Planning Portal Introduction (Booked …" at bounding box center [371, 203] width 411 height 15
click at [142, 237] on div "Messages Tasks Payments Vendors Rental Overview Timeline Docs & Files Contacts …" at bounding box center [371, 351] width 742 height 680
click at [183, 240] on input "New Subject*" at bounding box center [371, 245] width 411 height 15
type input "Refundable Security Deposit"
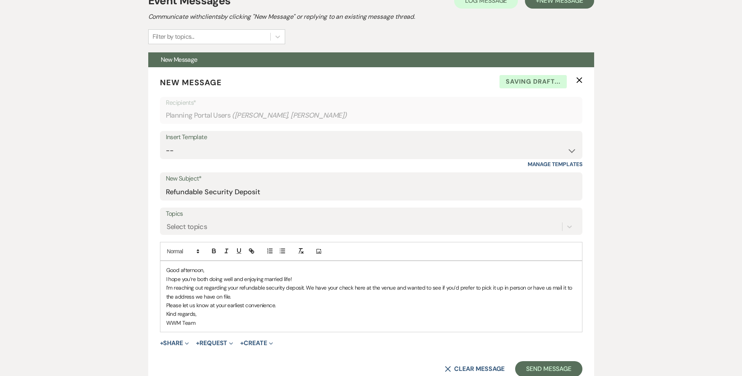
scroll to position [235, 0]
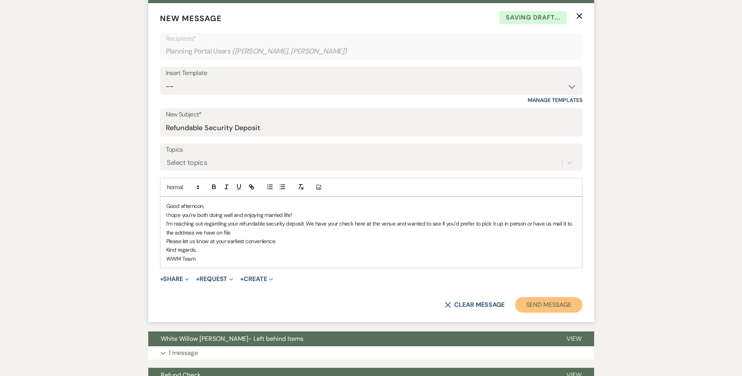
click at [560, 306] on button "Send Message" at bounding box center [548, 305] width 67 height 16
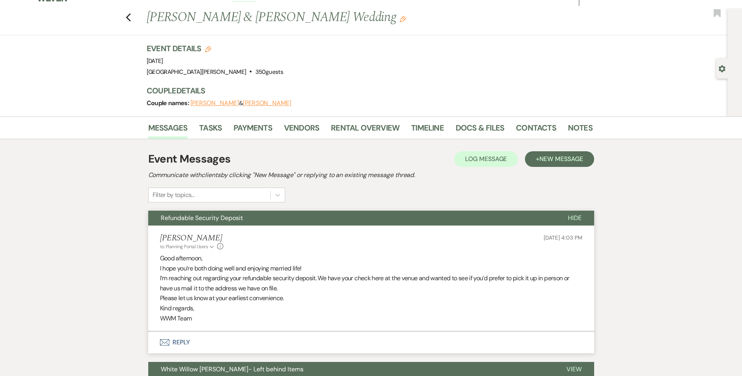
scroll to position [0, 0]
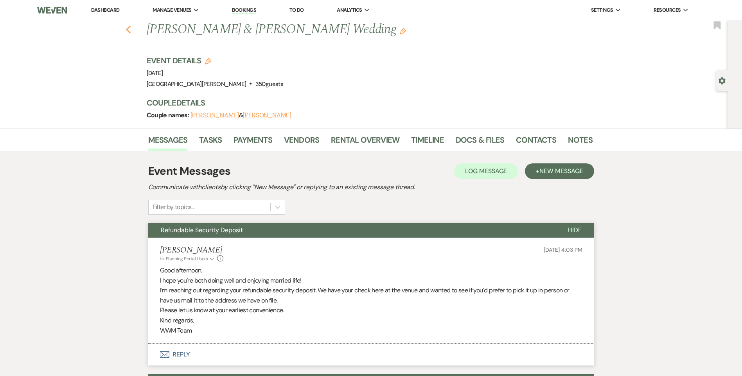
click at [131, 31] on use "button" at bounding box center [128, 29] width 5 height 9
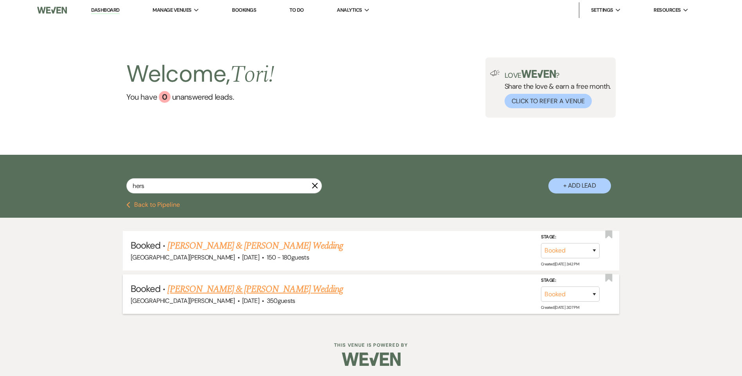
click at [204, 290] on link "[PERSON_NAME] & [PERSON_NAME] Wedding" at bounding box center [254, 289] width 175 height 14
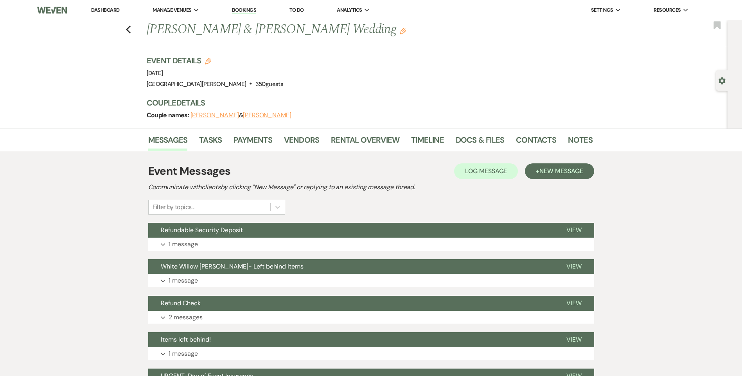
click at [579, 132] on li "Notes" at bounding box center [586, 141] width 36 height 19
click at [578, 138] on link "Notes" at bounding box center [580, 142] width 25 height 17
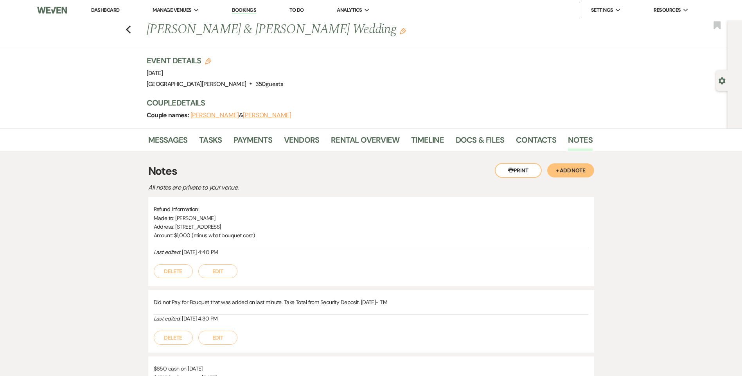
click at [107, 8] on link "Dashboard" at bounding box center [105, 10] width 28 height 7
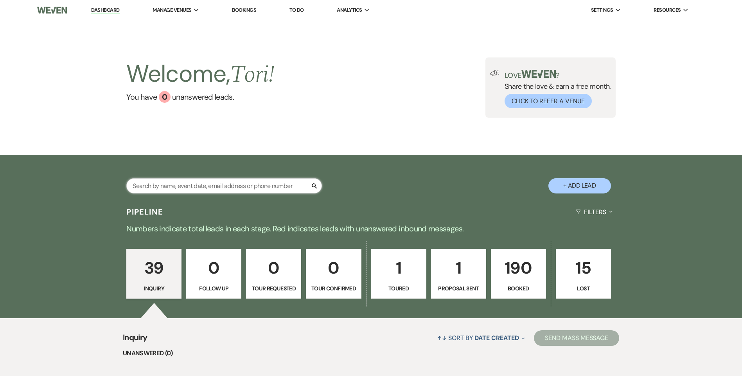
click at [155, 186] on input "text" at bounding box center [224, 185] width 196 height 15
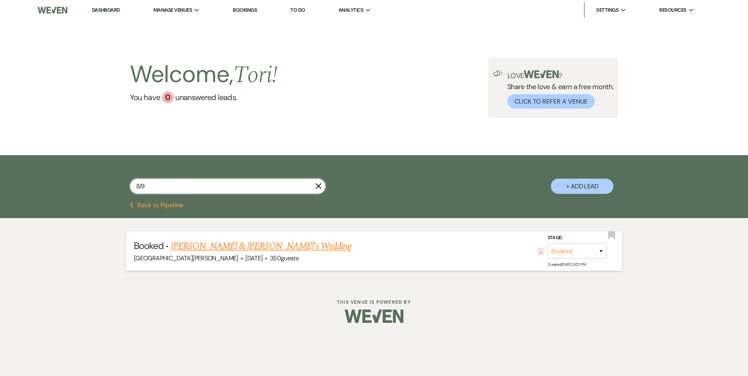
type input "8/9"
click at [192, 241] on link "[PERSON_NAME] & [PERSON_NAME]'s Wedding" at bounding box center [261, 246] width 181 height 14
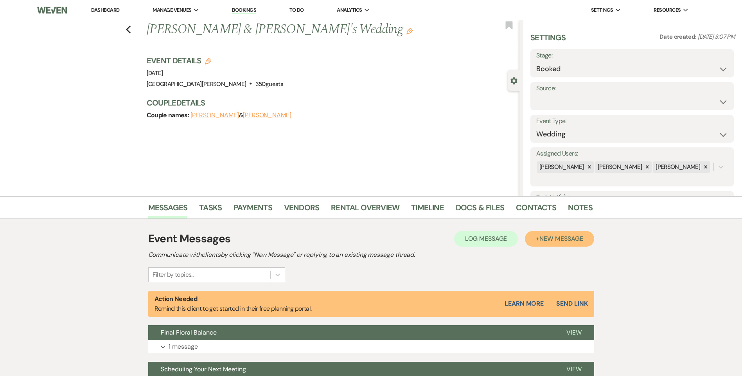
click at [544, 235] on span "New Message" at bounding box center [560, 239] width 43 height 8
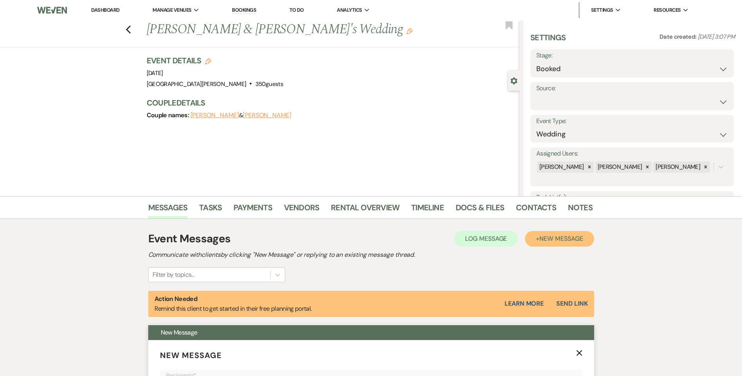
scroll to position [156, 0]
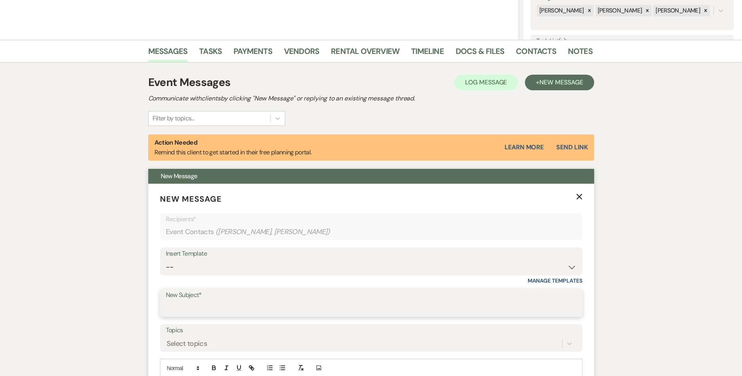
click at [205, 304] on input "New Subject*" at bounding box center [371, 308] width 411 height 15
type input "F"
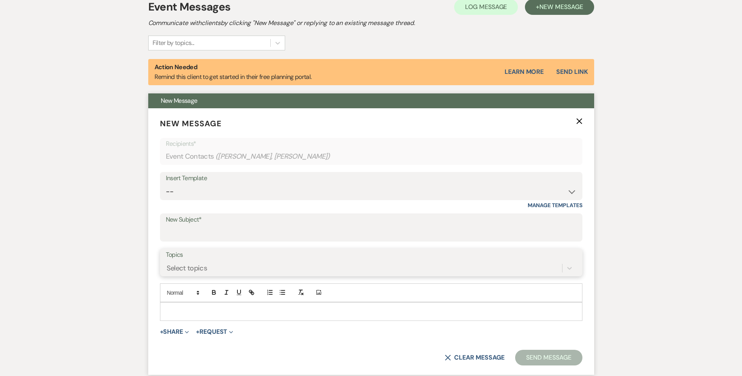
click at [211, 276] on div "Select topics" at bounding box center [371, 268] width 411 height 15
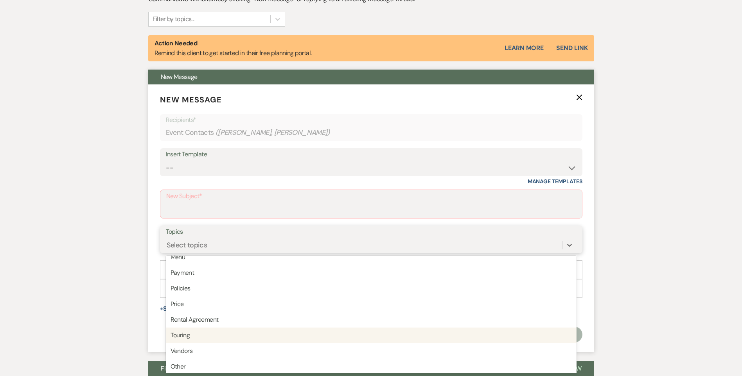
scroll to position [199, 0]
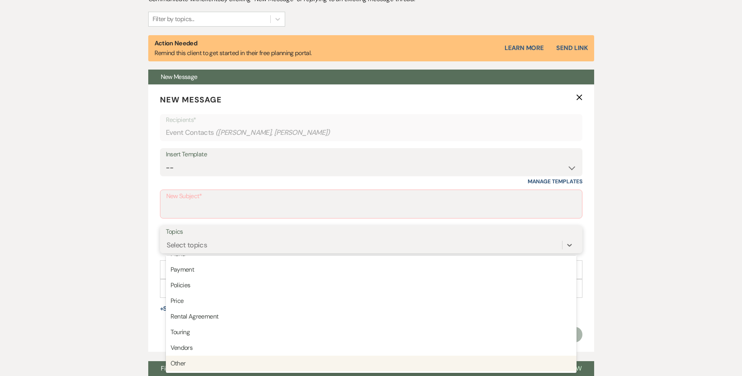
drag, startPoint x: 209, startPoint y: 360, endPoint x: 210, endPoint y: 354, distance: 5.5
click at [210, 360] on div "Other" at bounding box center [371, 364] width 411 height 16
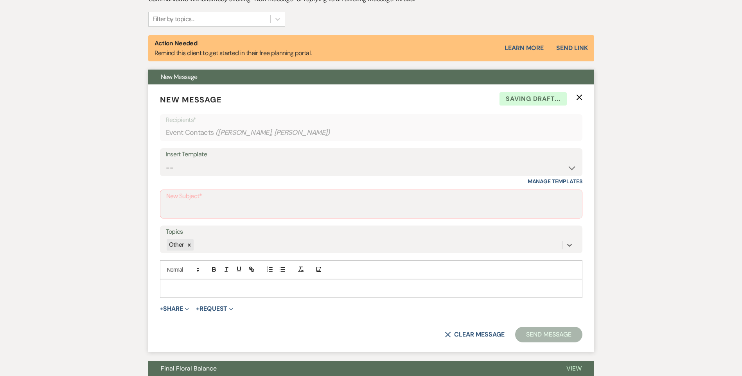
click at [190, 288] on p at bounding box center [371, 288] width 410 height 9
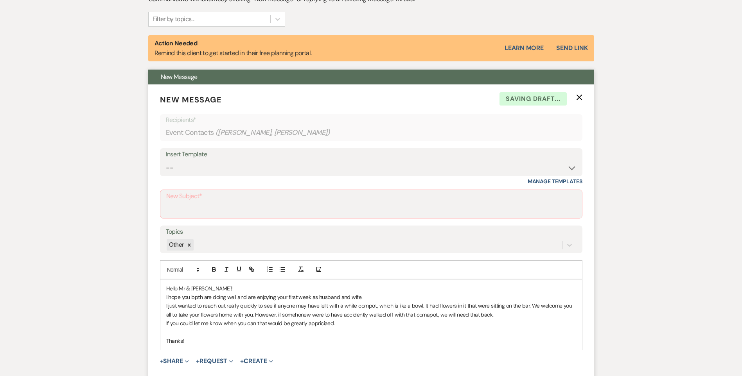
click at [205, 296] on p "I hope you bpth are doing well and are enjoying your first week as husband and …" at bounding box center [371, 297] width 410 height 9
click at [361, 308] on p "I just wanted to reach out really quickly to see if anyone may have left with a…" at bounding box center [371, 310] width 410 height 18
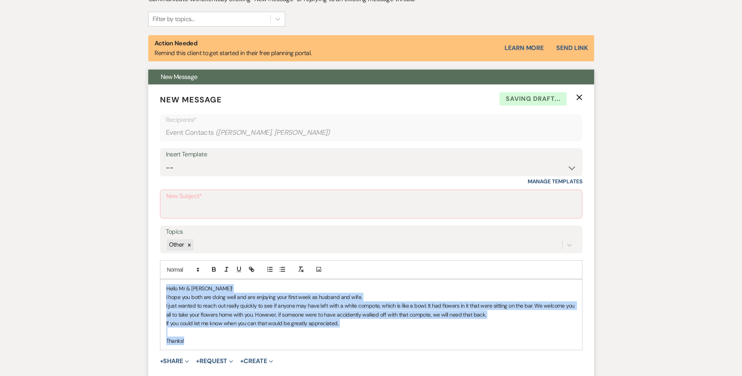
drag, startPoint x: 205, startPoint y: 343, endPoint x: 168, endPoint y: 292, distance: 62.2
click at [165, 287] on div "Hello Mr & [PERSON_NAME]! I hope you both are doing well and are enjoying your …" at bounding box center [371, 315] width 422 height 71
copy div "Hello Mr & [PERSON_NAME]! I hope you both are doing well and are enjoying your …"
drag, startPoint x: 210, startPoint y: 318, endPoint x: 213, endPoint y: 338, distance: 20.6
click at [212, 338] on p "Thanks!" at bounding box center [371, 341] width 410 height 9
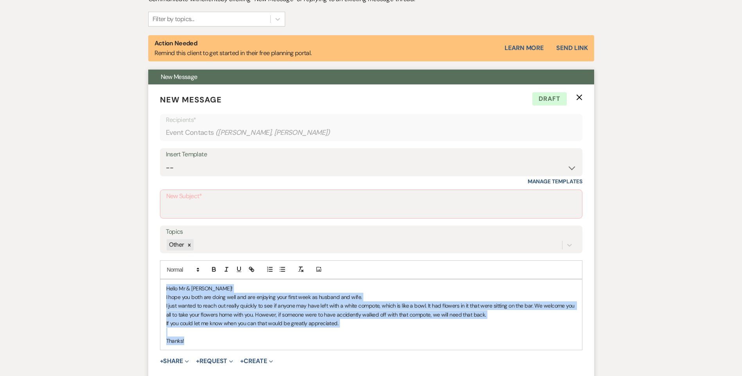
drag, startPoint x: 210, startPoint y: 341, endPoint x: 172, endPoint y: 289, distance: 64.4
click at [165, 277] on div "Add Photo Hello Mr & [PERSON_NAME]! I hope you both are doing well and are enjo…" at bounding box center [371, 305] width 422 height 90
drag, startPoint x: 175, startPoint y: 299, endPoint x: 187, endPoint y: 343, distance: 46.2
click at [183, 344] on p "Thanks!" at bounding box center [371, 341] width 410 height 9
drag, startPoint x: 181, startPoint y: 322, endPoint x: 140, endPoint y: 258, distance: 75.7
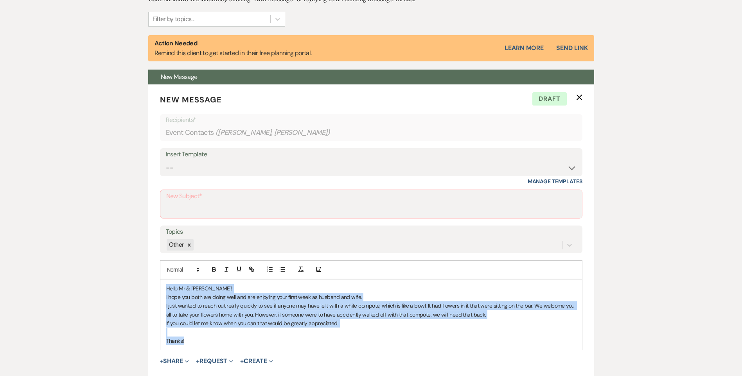
click at [140, 258] on div "Messages Tasks Payments Vendors Rental Overview Timeline Docs & Files Contacts …" at bounding box center [371, 270] width 742 height 659
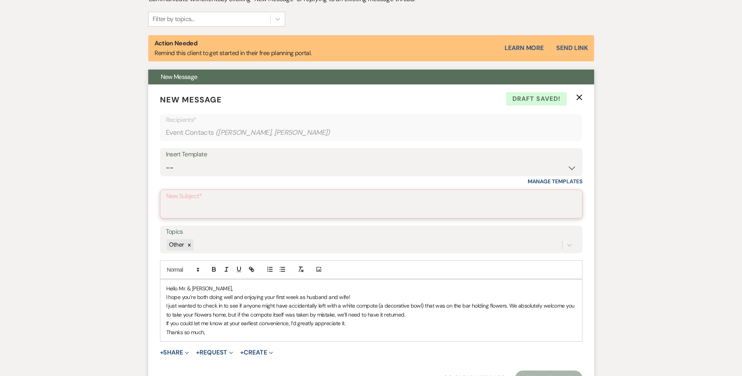
paste input "Missing Item from the Wedding"
type input "Missing Item from the Wedding"
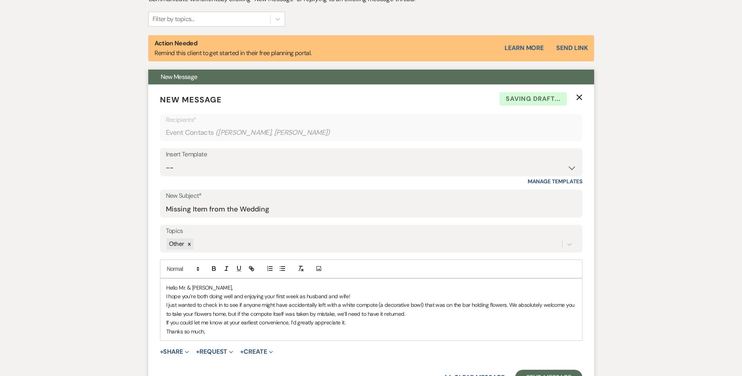
click at [217, 335] on p "Thanks so much," at bounding box center [371, 331] width 410 height 9
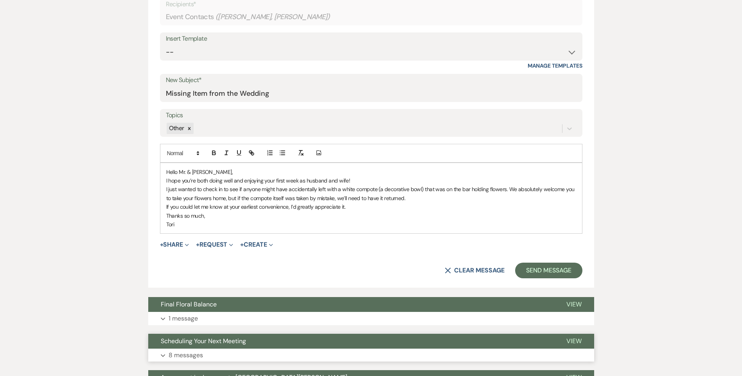
scroll to position [373, 0]
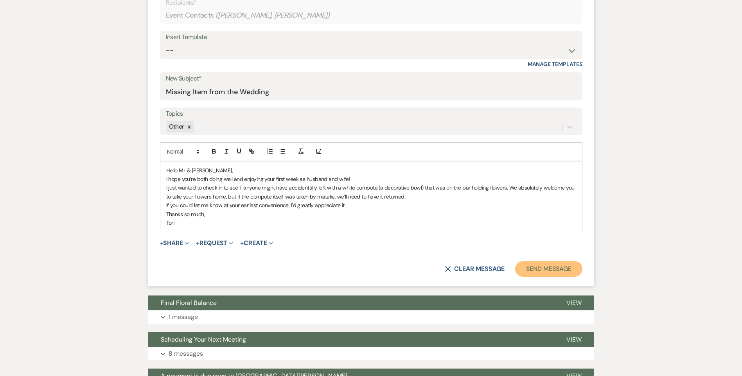
click at [572, 269] on button "Send Message" at bounding box center [548, 269] width 67 height 16
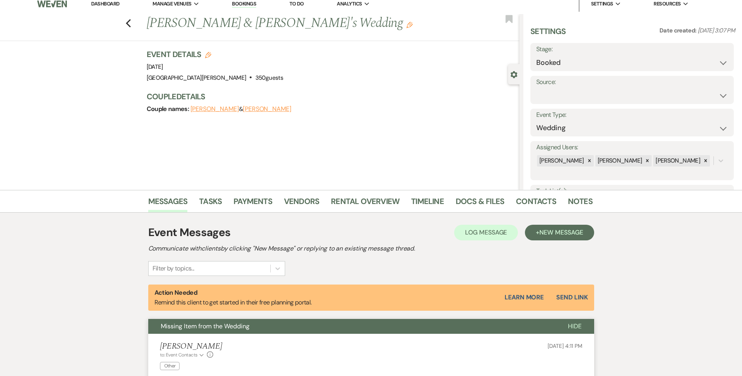
scroll to position [4, 0]
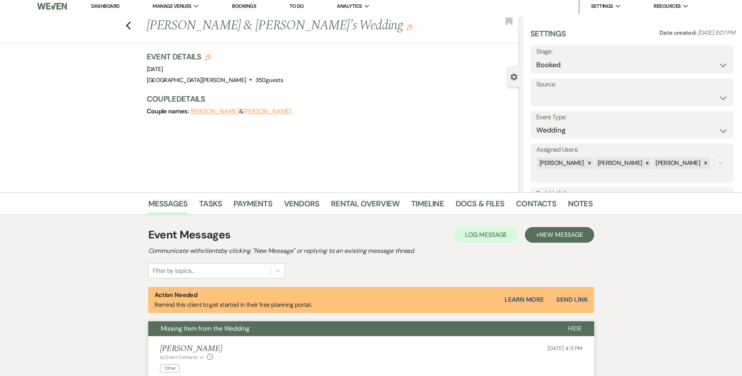
click at [109, 9] on link "Dashboard" at bounding box center [105, 6] width 28 height 7
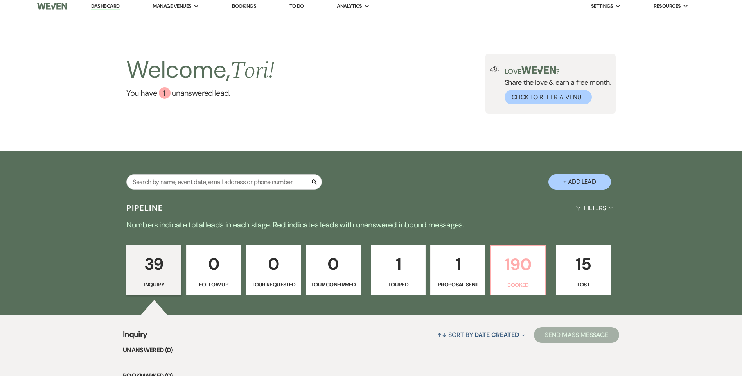
click at [520, 272] on p "190" at bounding box center [517, 264] width 45 height 26
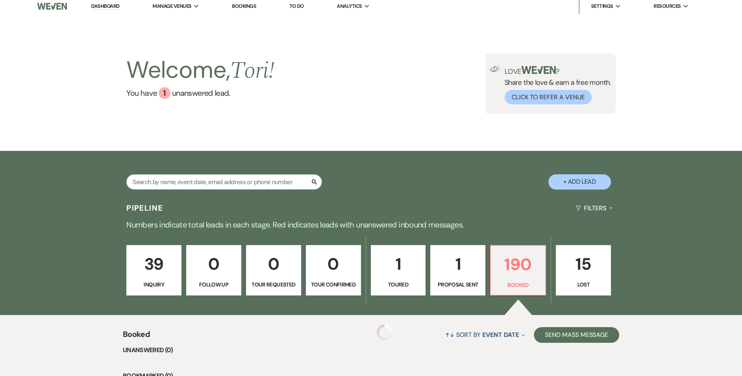
scroll to position [160, 0]
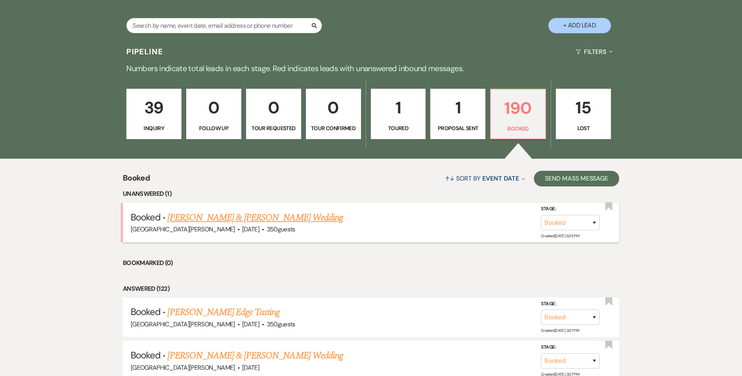
click at [314, 214] on link "[PERSON_NAME] & [PERSON_NAME] Wedding" at bounding box center [254, 218] width 175 height 14
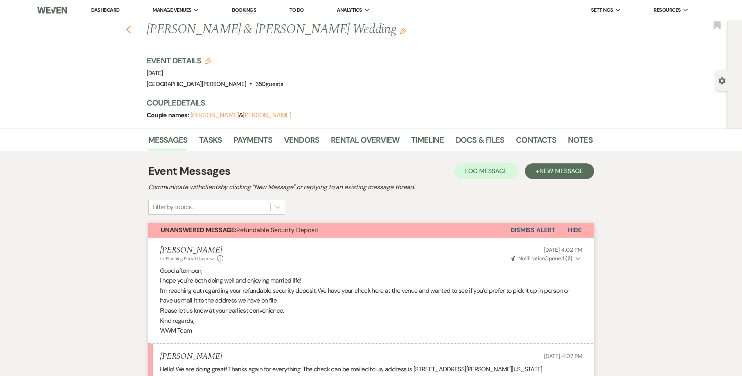
click at [129, 27] on icon "Previous" at bounding box center [129, 29] width 6 height 9
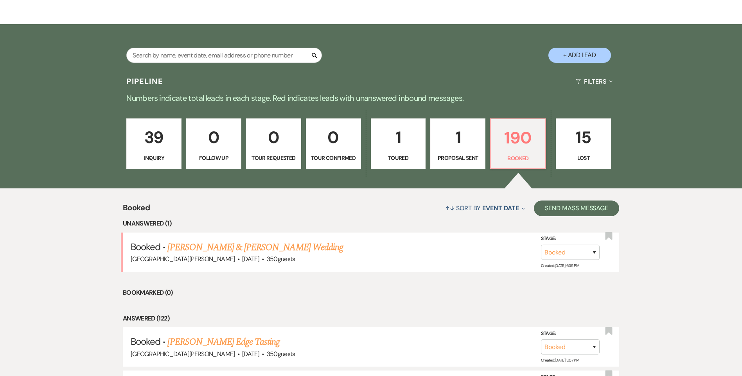
scroll to position [82, 0]
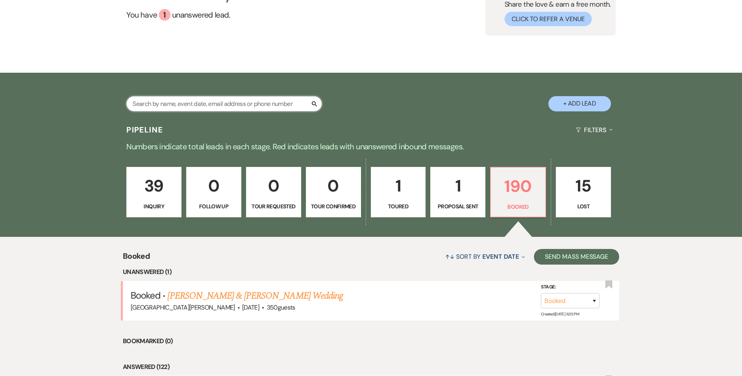
click at [142, 109] on input "text" at bounding box center [224, 103] width 196 height 15
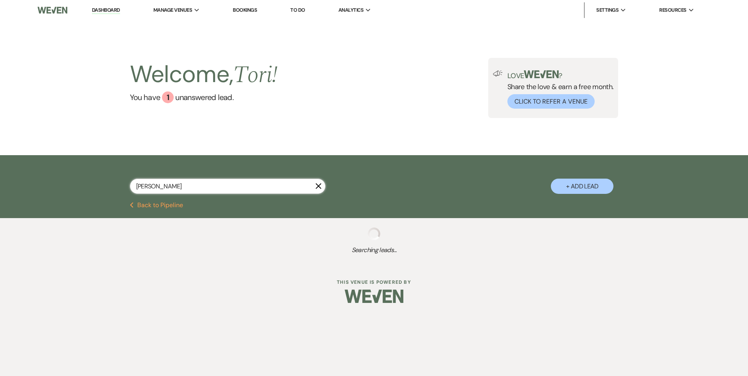
type input "[PERSON_NAME]"
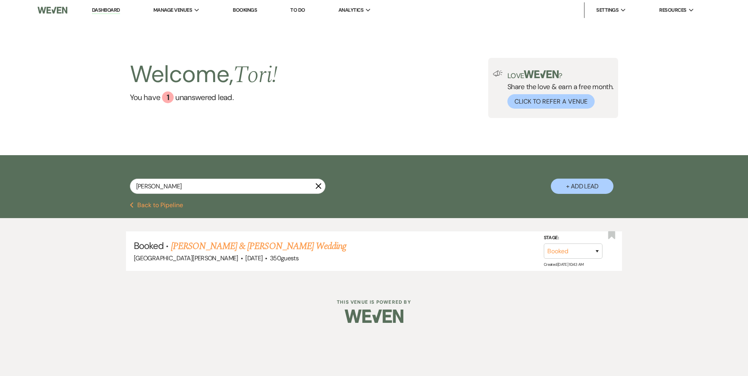
click at [213, 244] on link "[PERSON_NAME] & [PERSON_NAME] Wedding" at bounding box center [258, 246] width 175 height 14
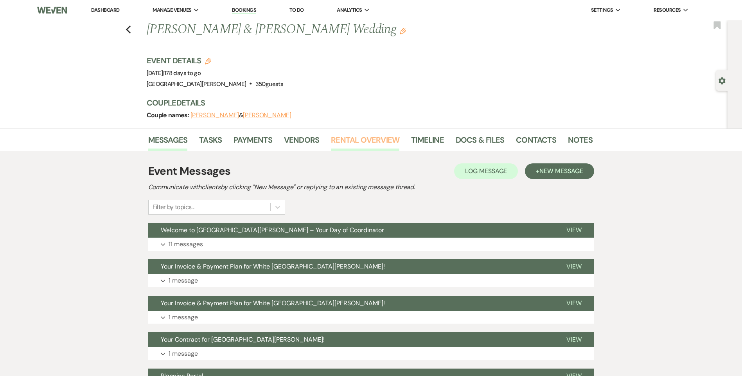
click at [334, 138] on link "Rental Overview" at bounding box center [365, 142] width 68 height 17
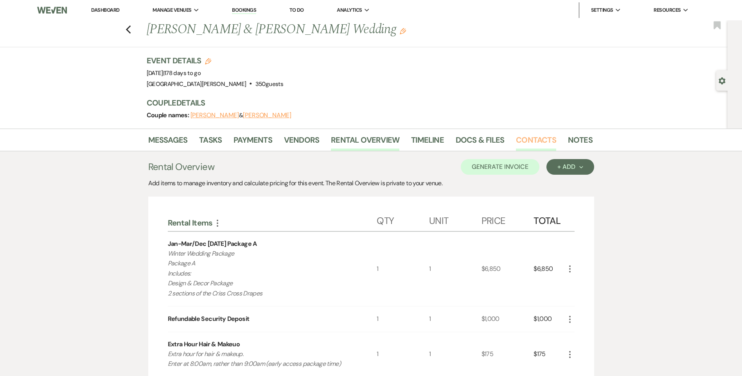
click at [535, 136] on link "Contacts" at bounding box center [536, 142] width 40 height 17
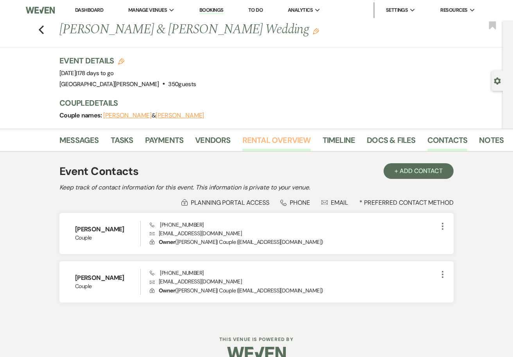
click at [276, 143] on link "Rental Overview" at bounding box center [276, 142] width 68 height 17
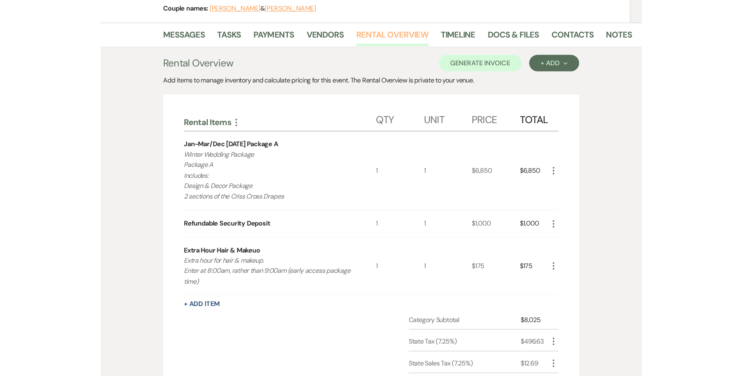
scroll to position [117, 0]
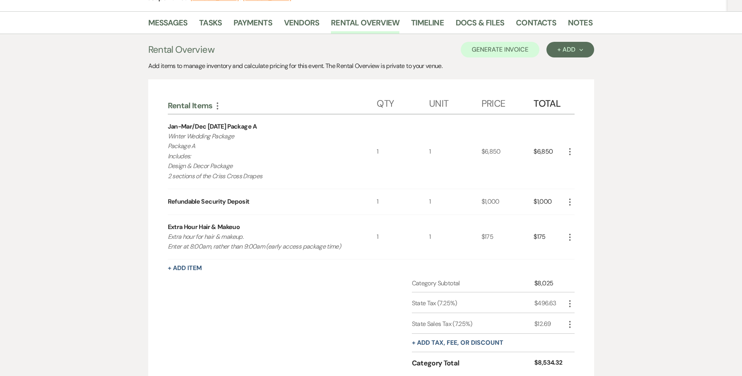
click at [509, 23] on li "Docs & Files" at bounding box center [486, 24] width 60 height 19
click at [525, 23] on link "Contacts" at bounding box center [536, 24] width 40 height 17
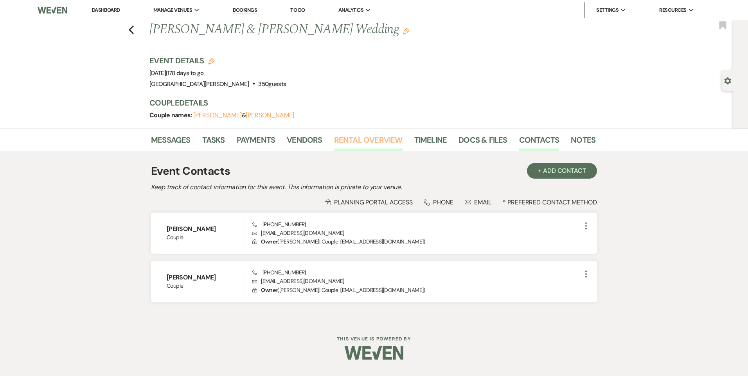
click at [347, 142] on link "Rental Overview" at bounding box center [368, 142] width 68 height 17
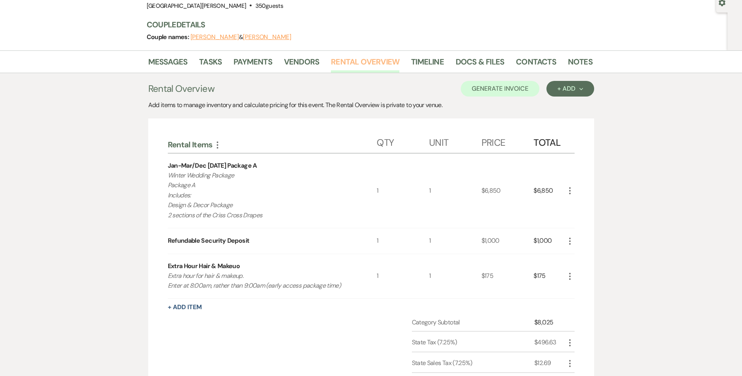
scroll to position [117, 0]
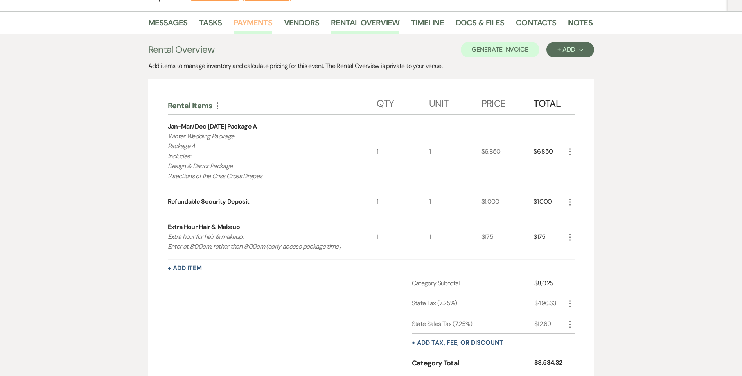
click at [265, 21] on link "Payments" at bounding box center [252, 24] width 39 height 17
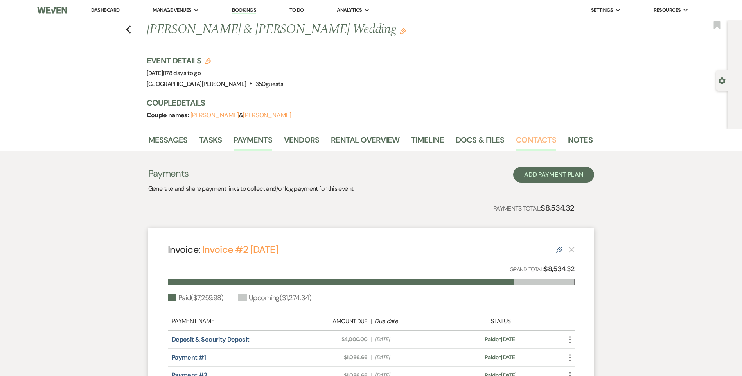
drag, startPoint x: 538, startPoint y: 137, endPoint x: 526, endPoint y: 141, distance: 12.0
click at [537, 137] on link "Contacts" at bounding box center [536, 142] width 40 height 17
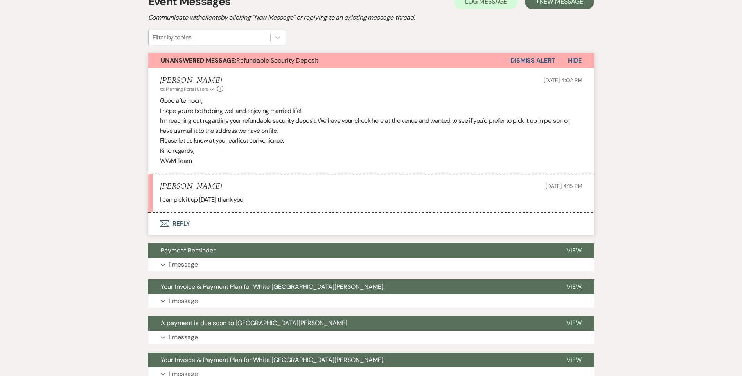
click at [177, 220] on button "Envelope Reply" at bounding box center [371, 224] width 446 height 22
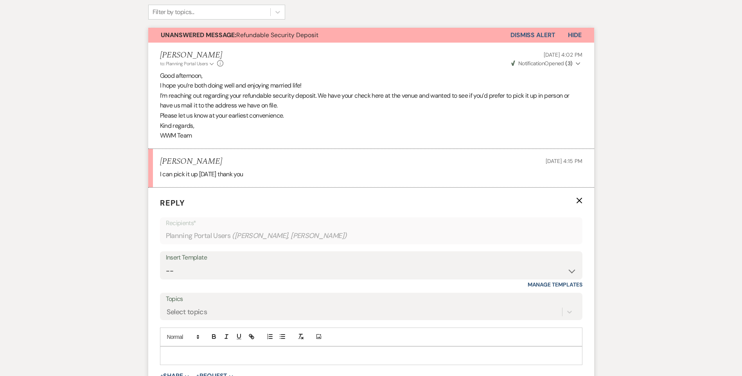
scroll to position [209, 0]
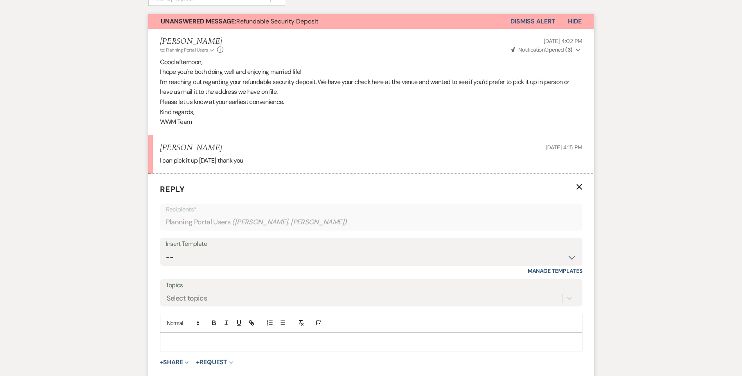
click at [201, 343] on p at bounding box center [371, 342] width 410 height 9
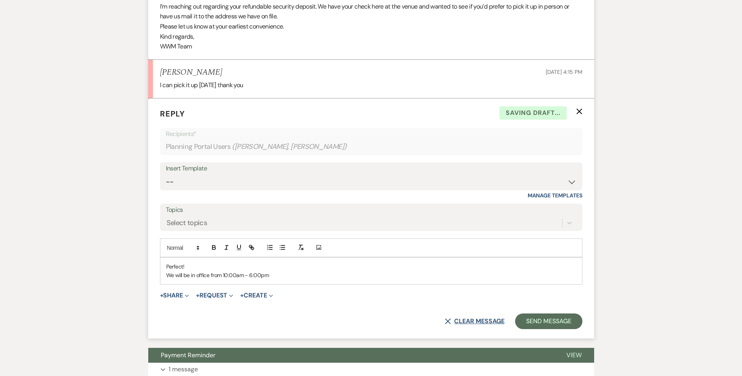
scroll to position [287, 0]
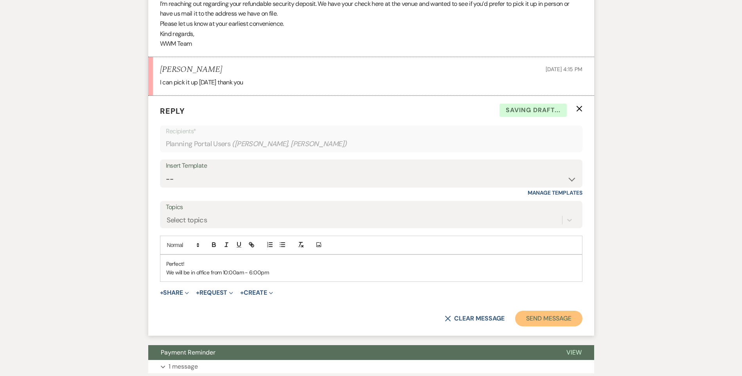
click at [531, 314] on button "Send Message" at bounding box center [548, 319] width 67 height 16
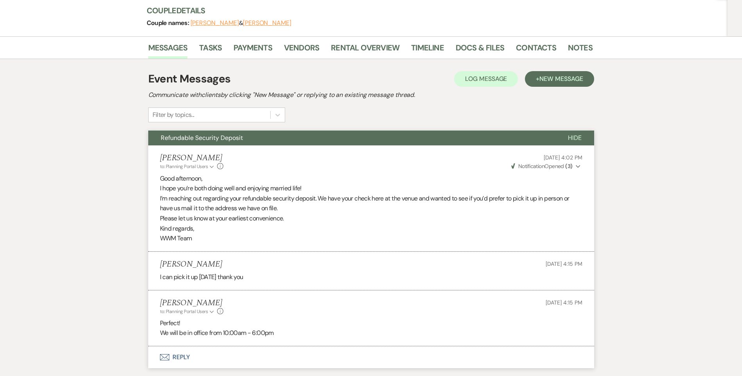
scroll to position [13, 0]
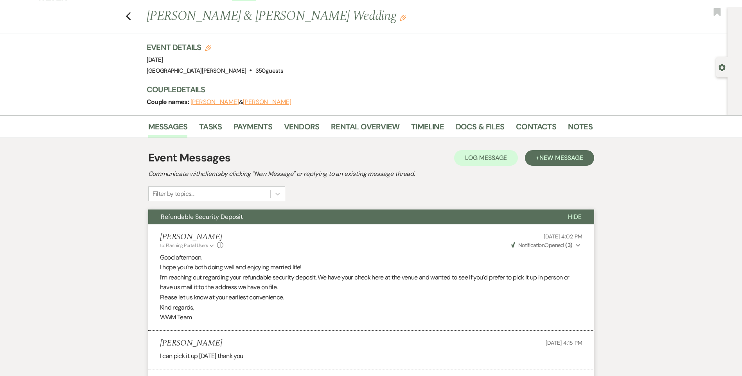
click at [136, 14] on div "Previous Tiana Moss & Treven Wood's Wedding Edit Bookmark" at bounding box center [361, 20] width 731 height 27
click at [131, 14] on use "button" at bounding box center [128, 16] width 5 height 9
